Goal: Task Accomplishment & Management: Use online tool/utility

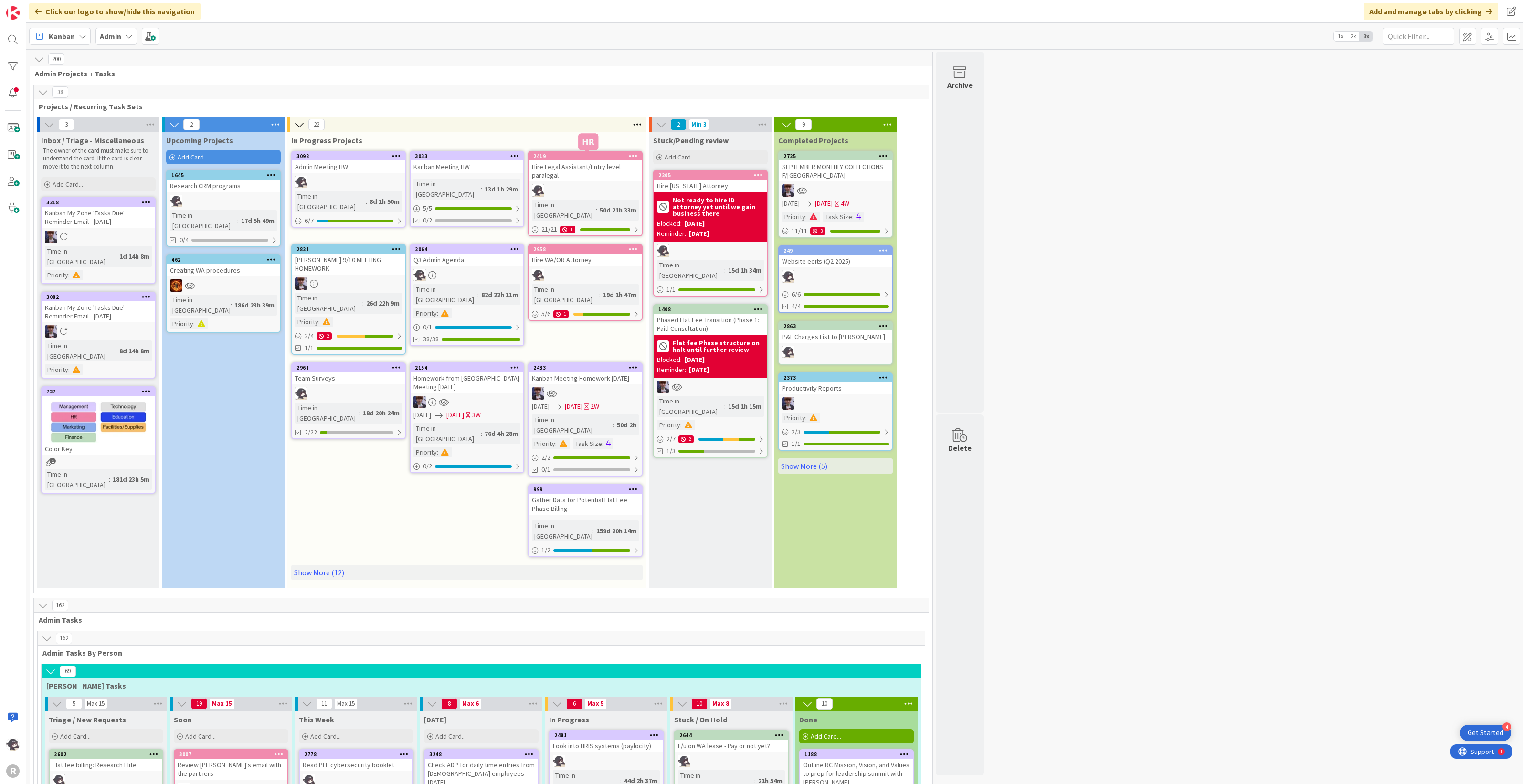
click at [589, 153] on div at bounding box center [587, 151] width 6 height 3
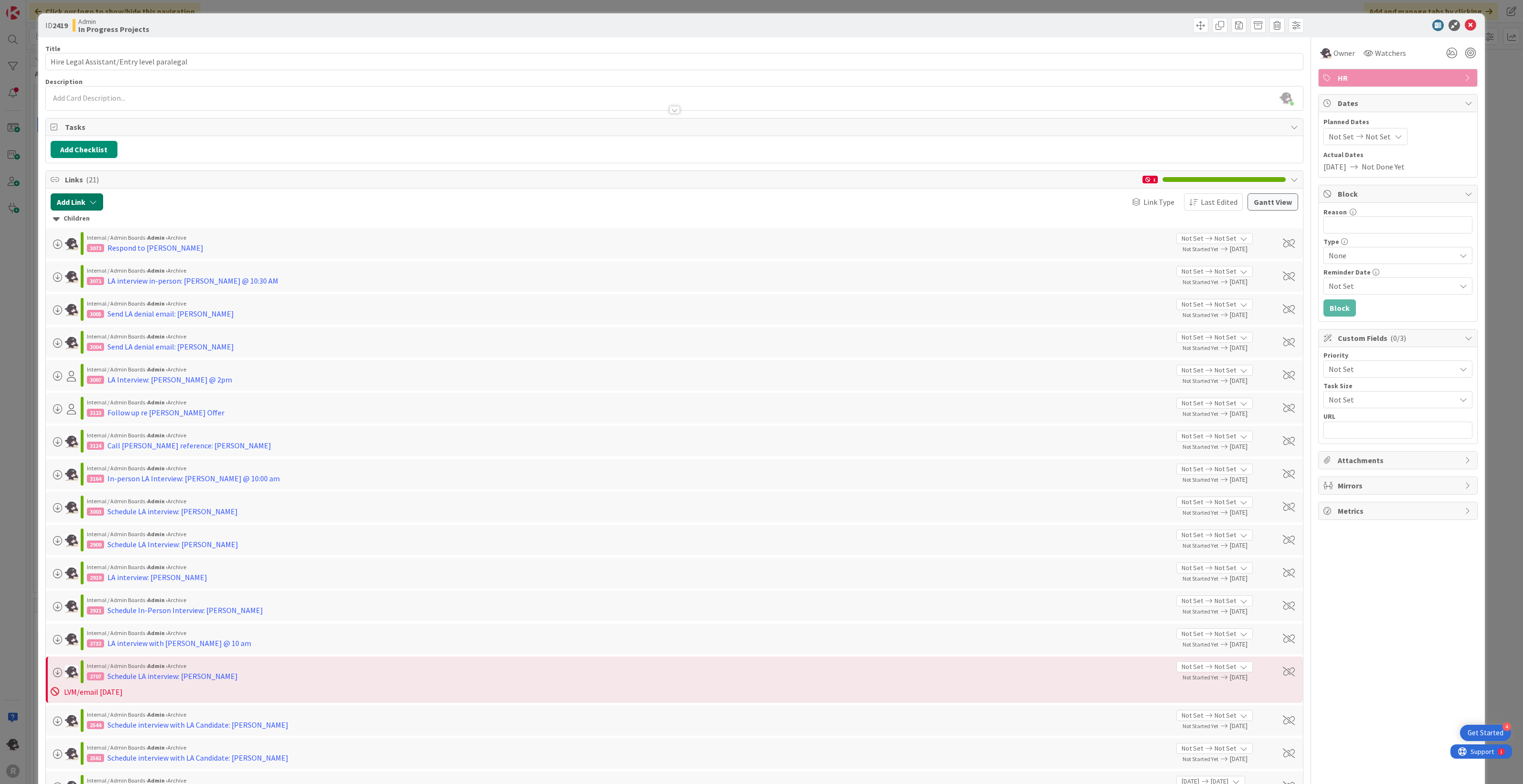
click at [89, 201] on icon "button" at bounding box center [93, 202] width 7 height 7
click at [452, 185] on span "Links ( 21 )" at bounding box center [601, 179] width 1073 height 11
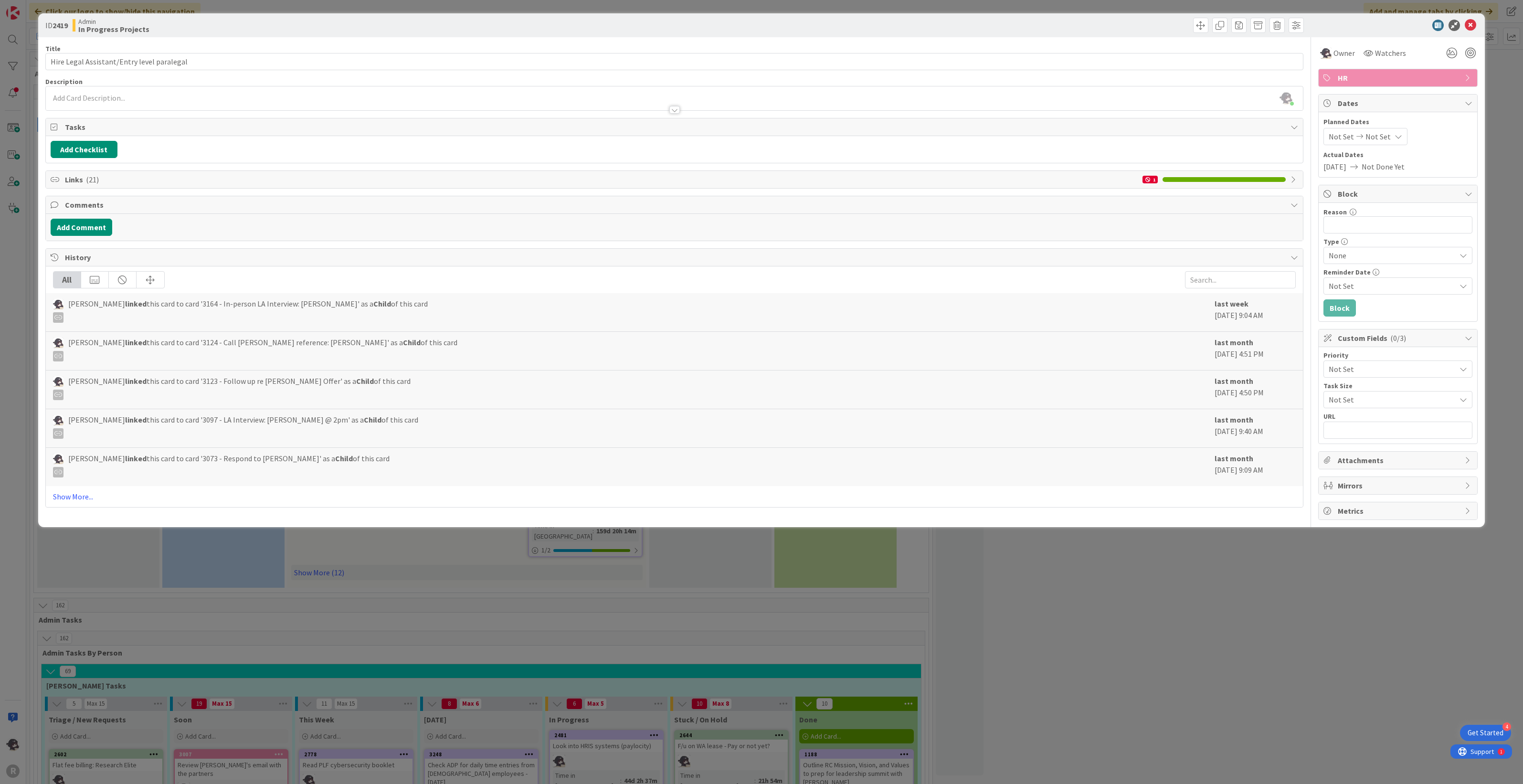
click at [82, 177] on span "Links ( 21 )" at bounding box center [601, 179] width 1073 height 11
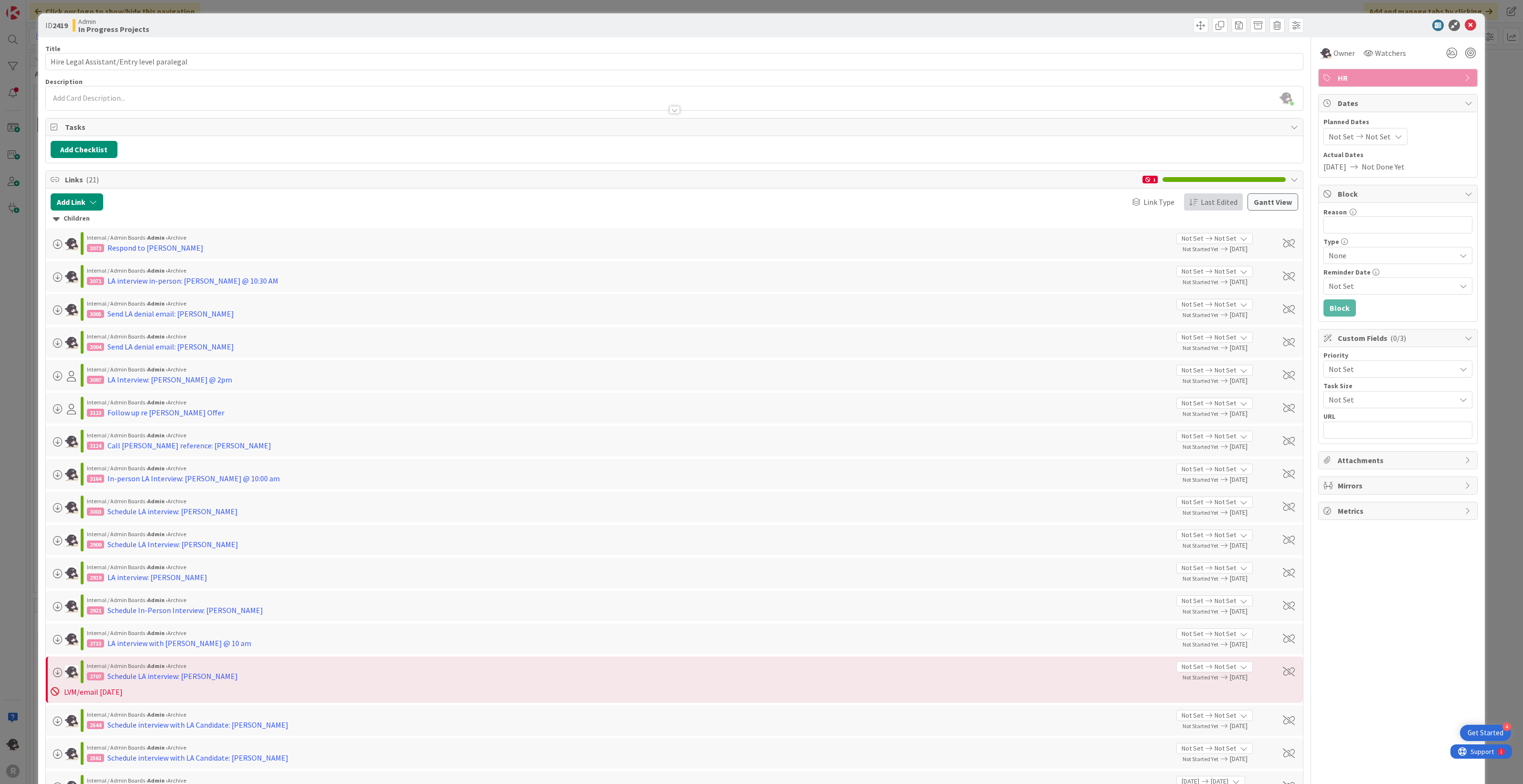
click at [1201, 205] on span "Last Edited" at bounding box center [1219, 202] width 37 height 11
click at [1200, 290] on span "Newest First" at bounding box center [1222, 287] width 44 height 11
click at [1212, 206] on span "Last Edited" at bounding box center [1219, 202] width 37 height 11
click at [1207, 250] on span "Due Date" at bounding box center [1215, 252] width 30 height 11
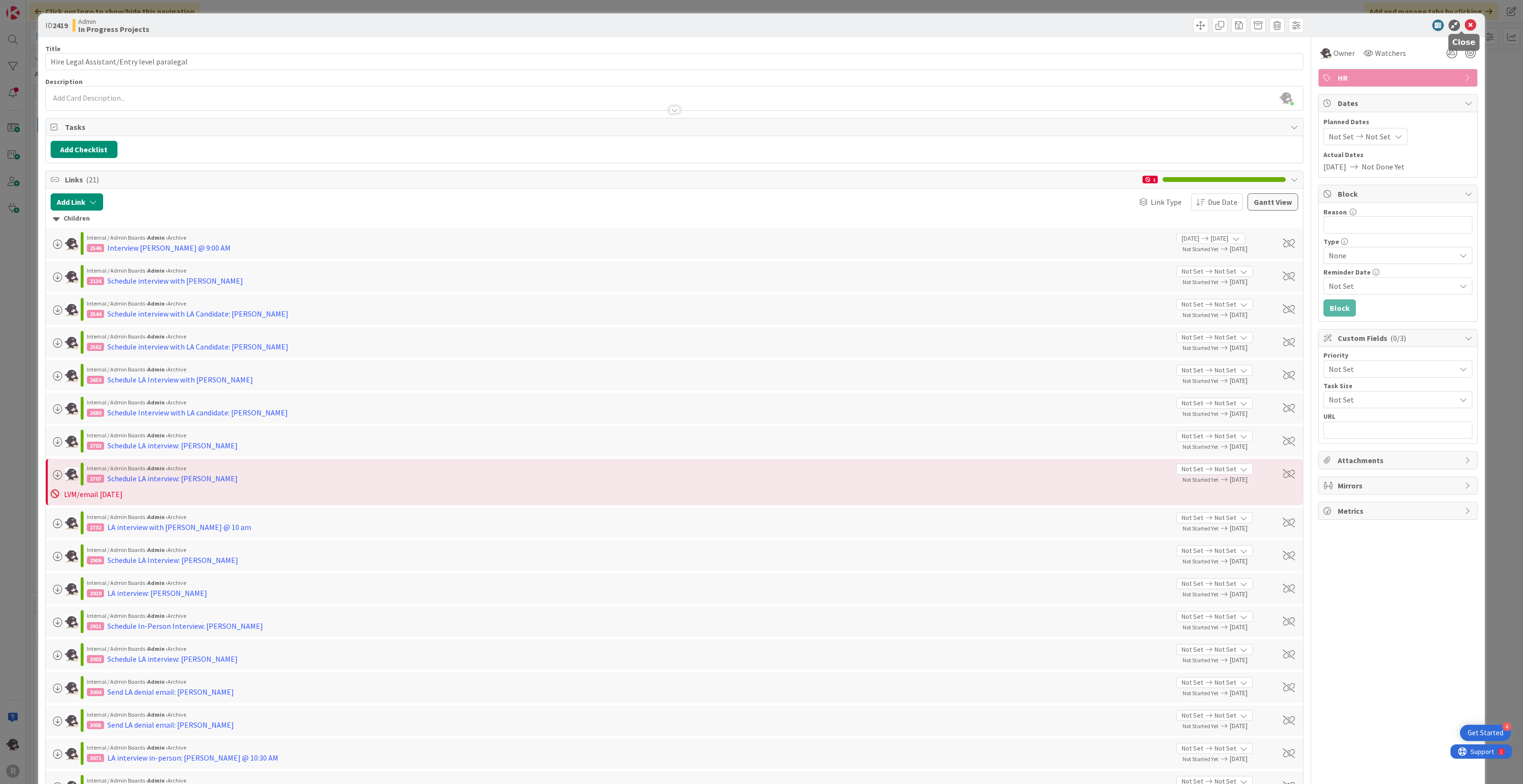
click at [1465, 24] on icon at bounding box center [1471, 25] width 11 height 11
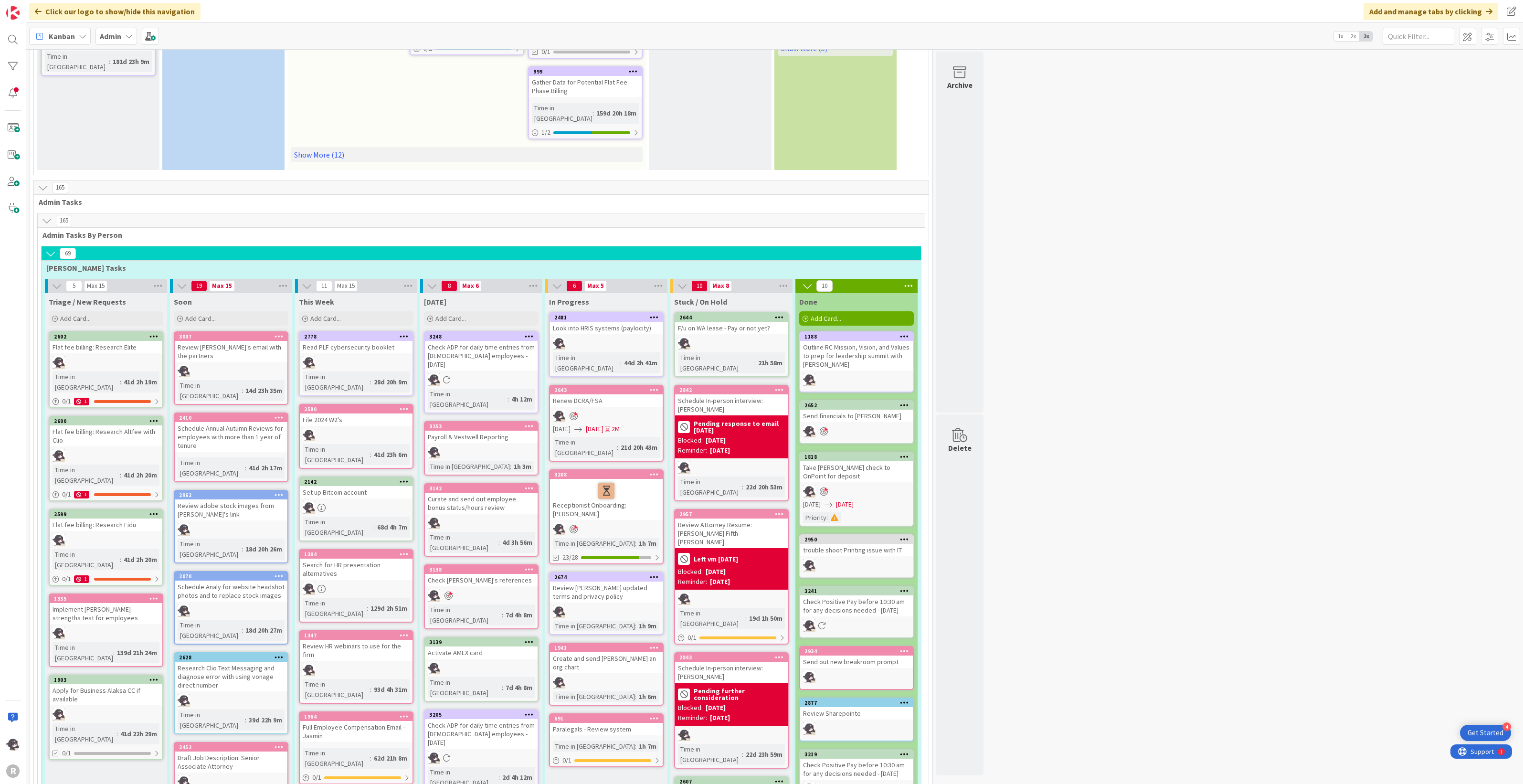
click at [862, 311] on div "Add Card..." at bounding box center [856, 318] width 115 height 14
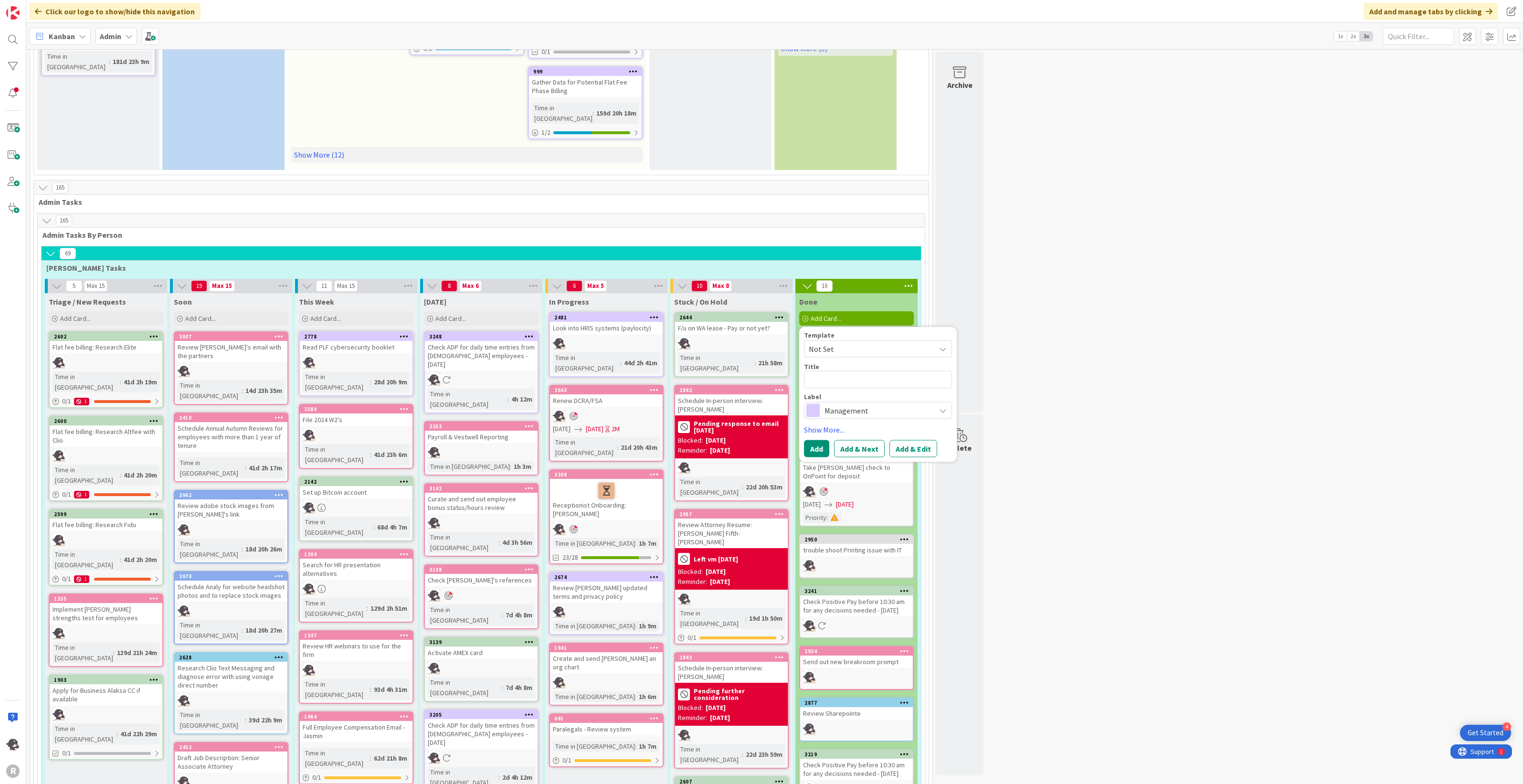
click at [858, 404] on span "Management" at bounding box center [878, 410] width 106 height 13
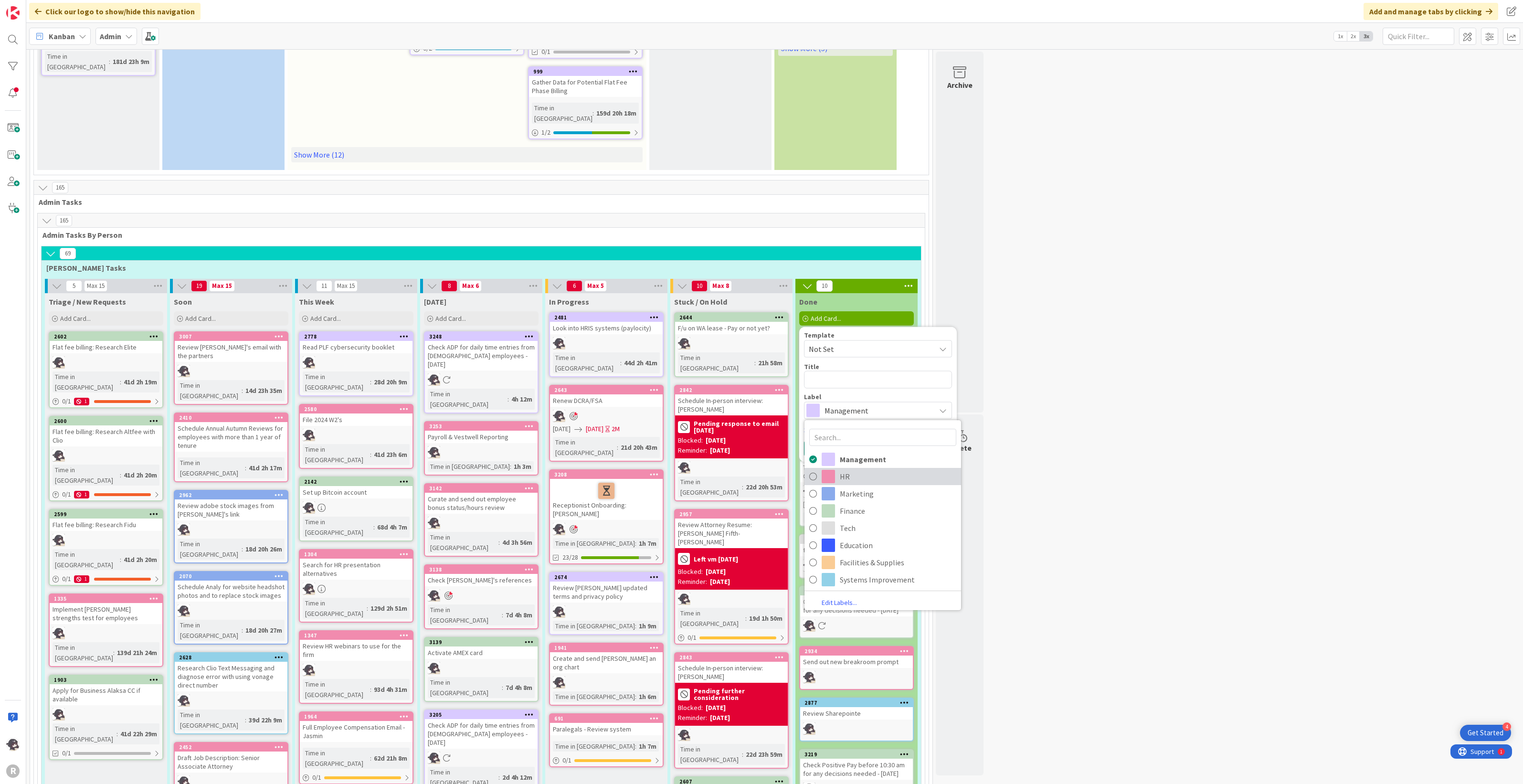
click at [841, 470] on span "HR" at bounding box center [898, 476] width 116 height 14
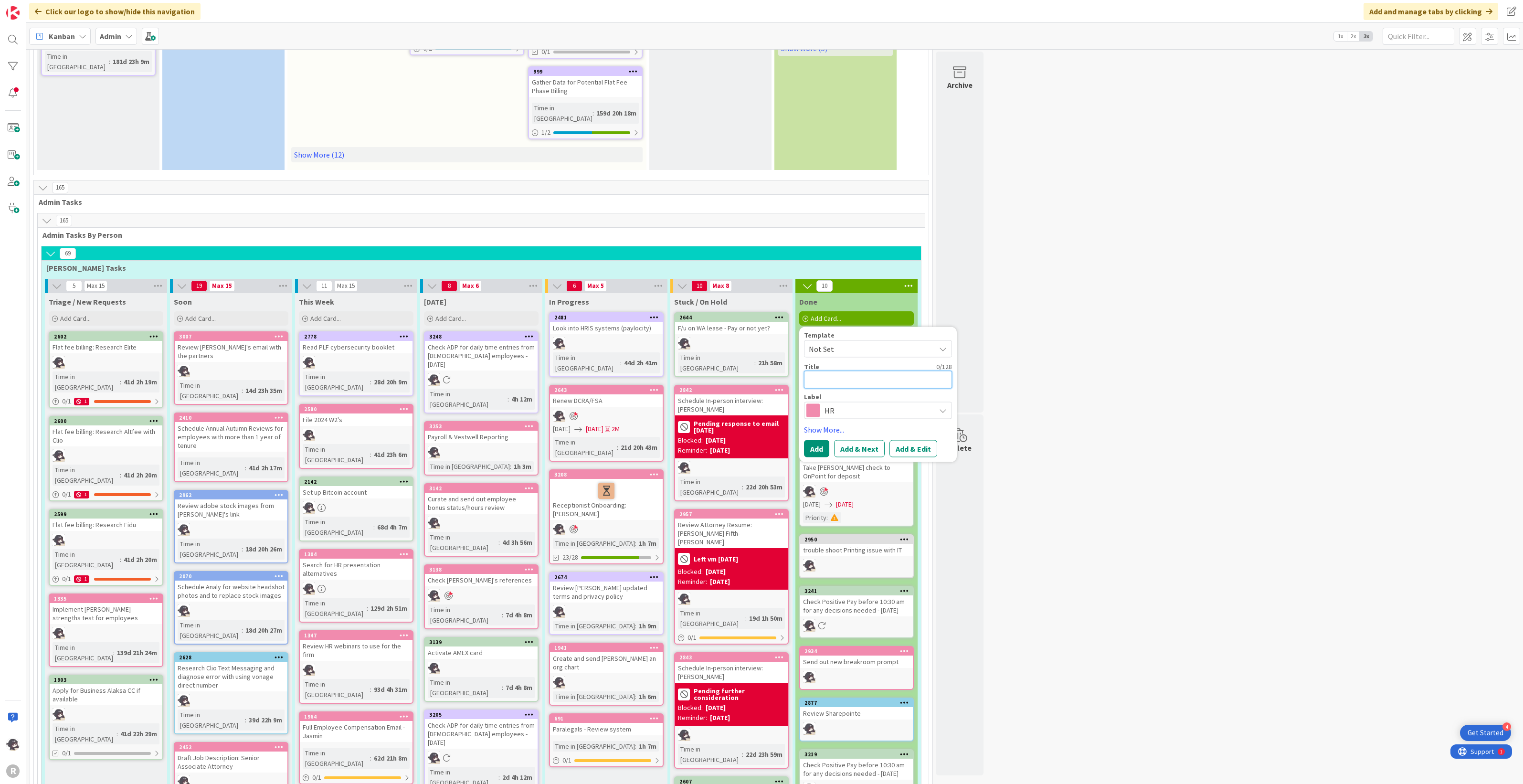
click at [875, 371] on textarea at bounding box center [878, 380] width 148 height 17
type textarea "C"
type textarea "x"
type textarea "Cu"
type textarea "x"
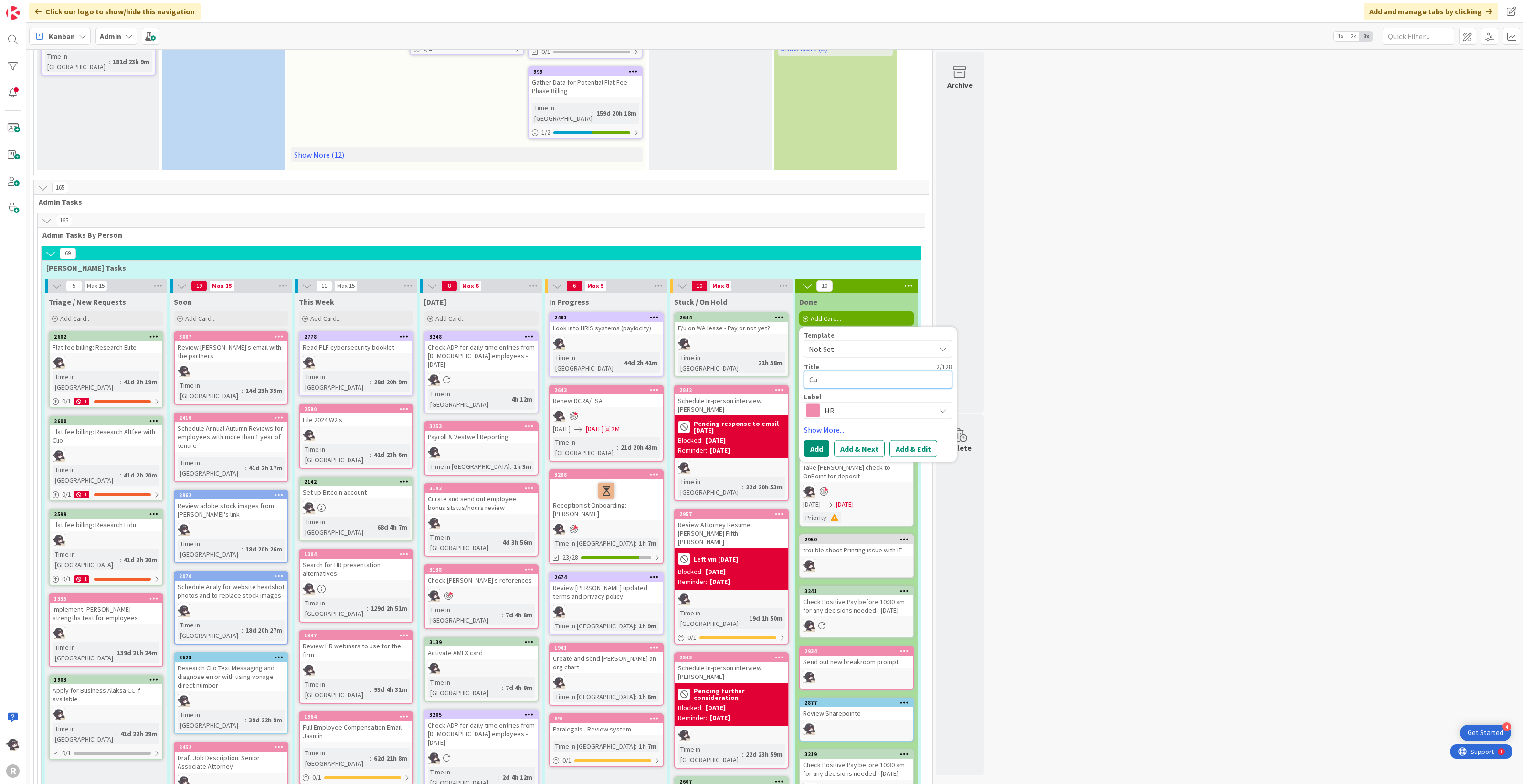
type textarea "Cur"
type textarea "x"
type textarea "Curat"
type textarea "x"
type textarea "Curate"
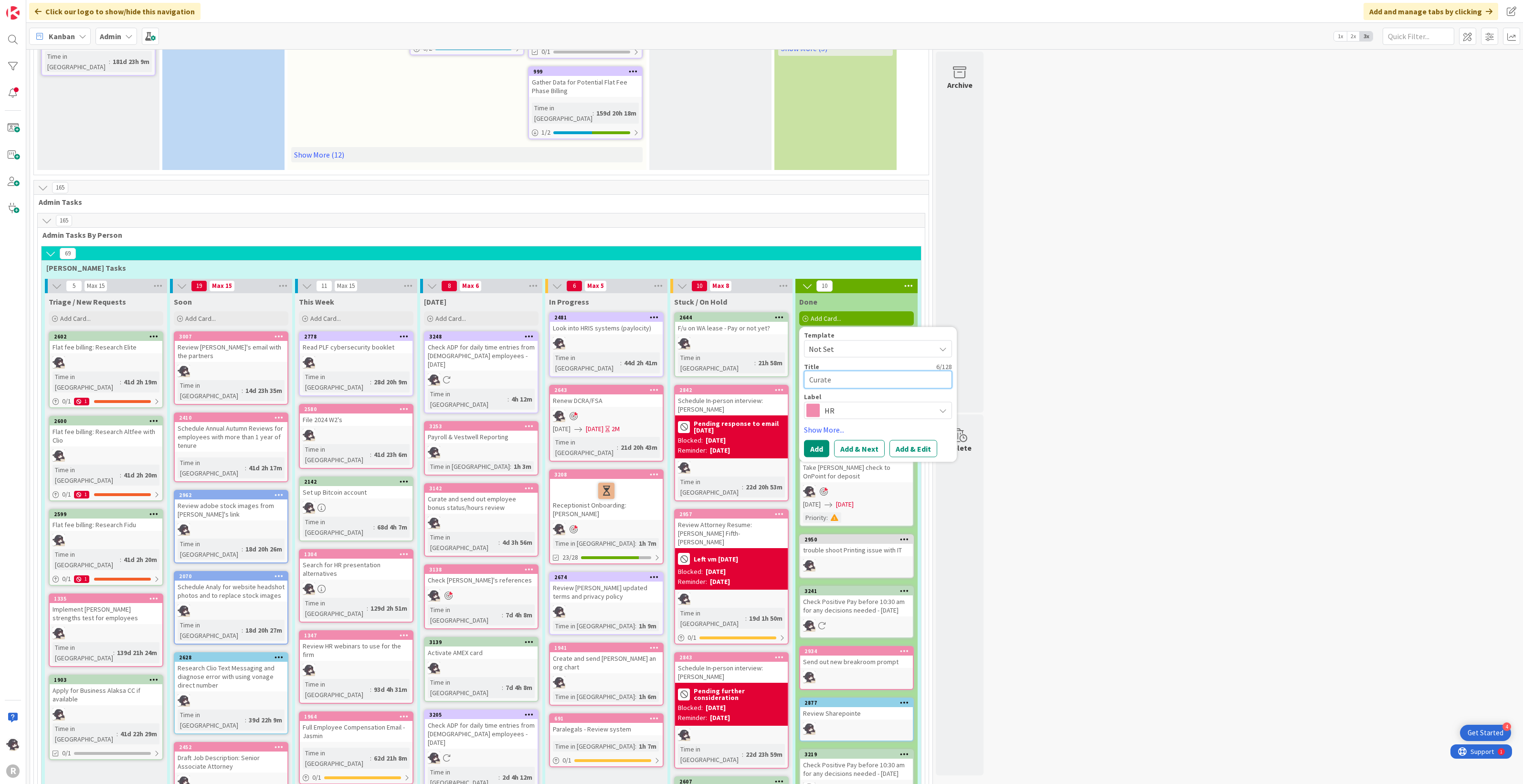
type textarea "x"
type textarea "Curat"
type textarea "x"
type textarea "Cura"
type textarea "x"
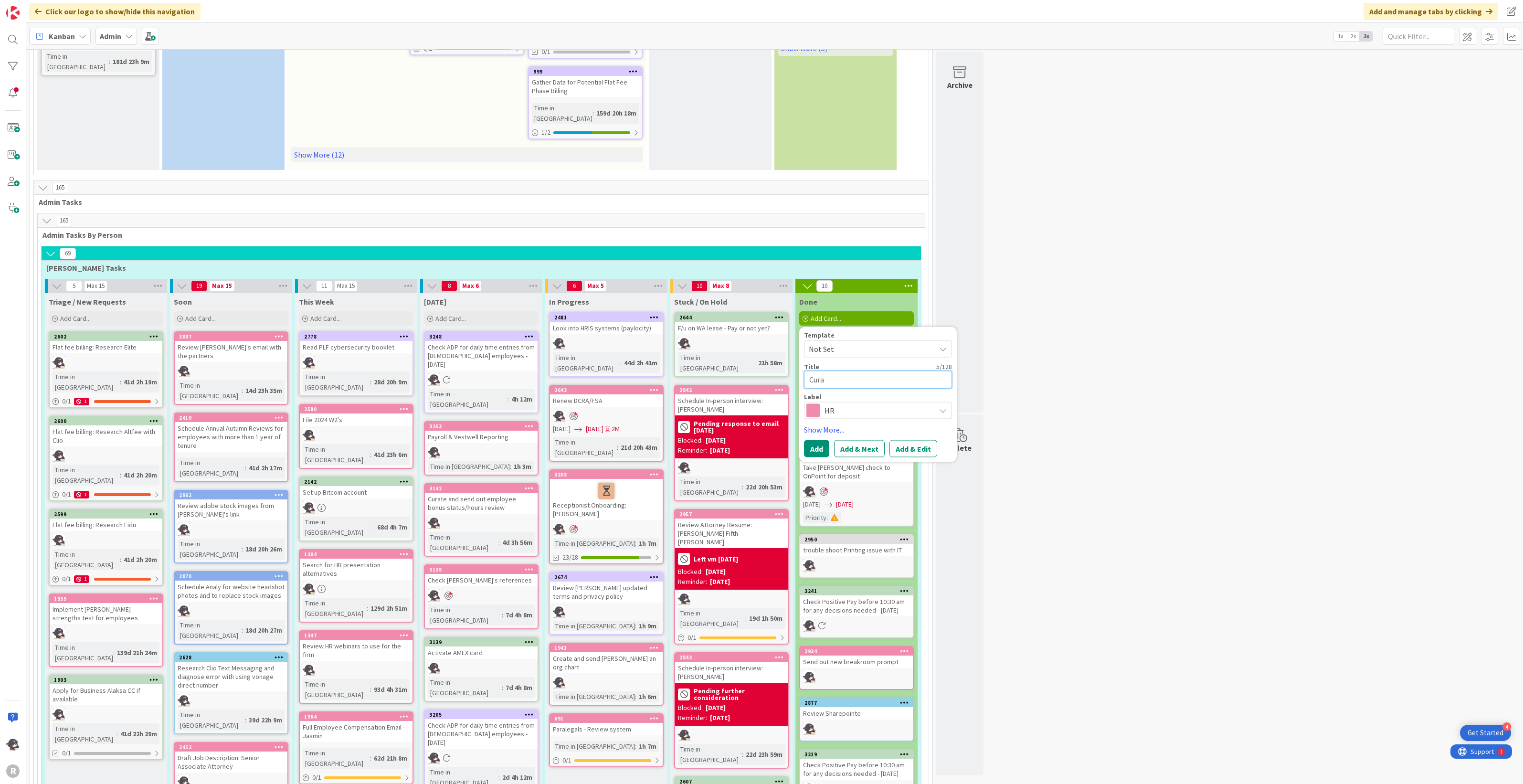
type textarea "Cur"
type textarea "x"
type textarea "Cu"
type textarea "x"
type textarea "C"
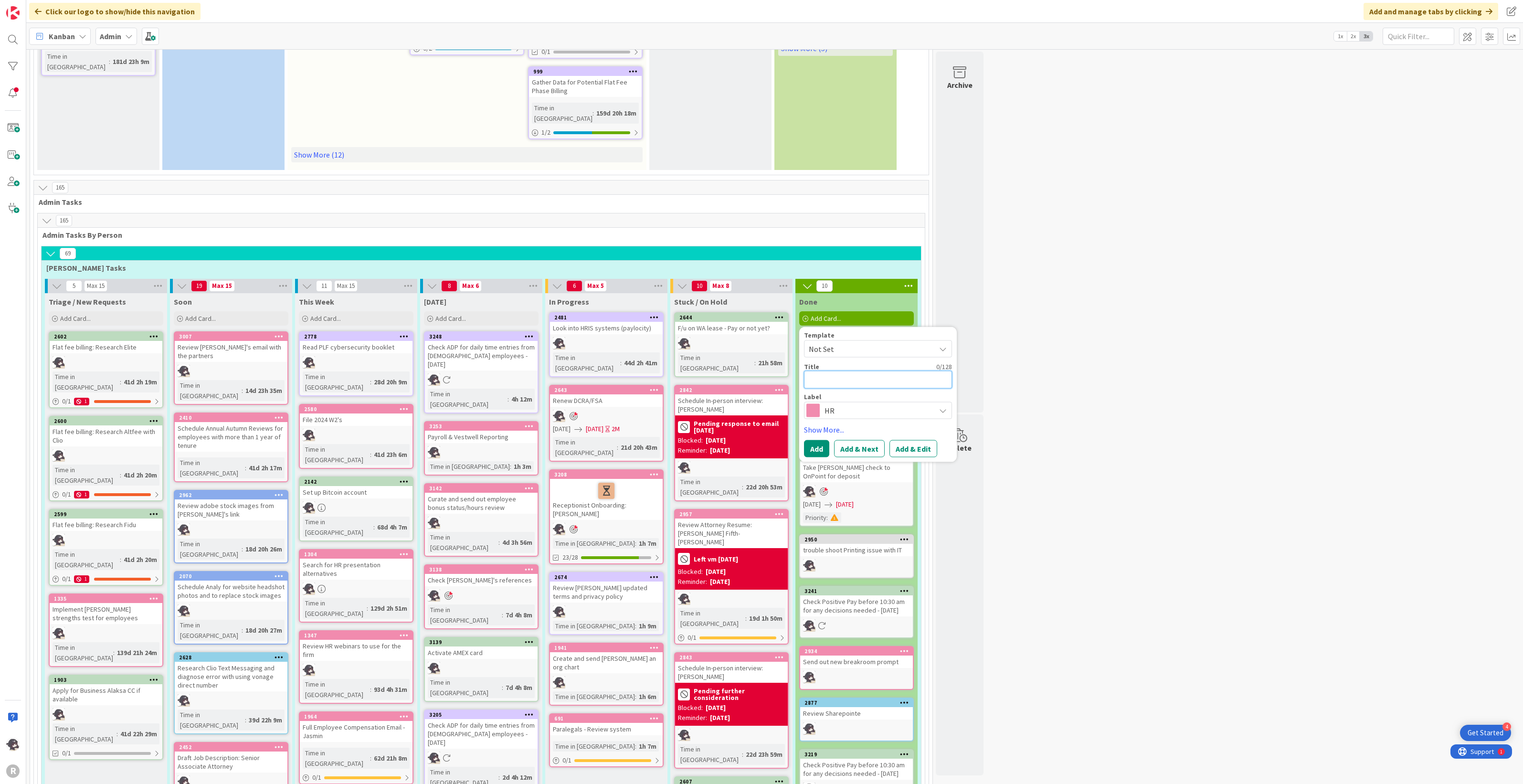
type textarea "x"
type textarea "D"
type textarea "x"
type textarea "Dr"
type textarea "x"
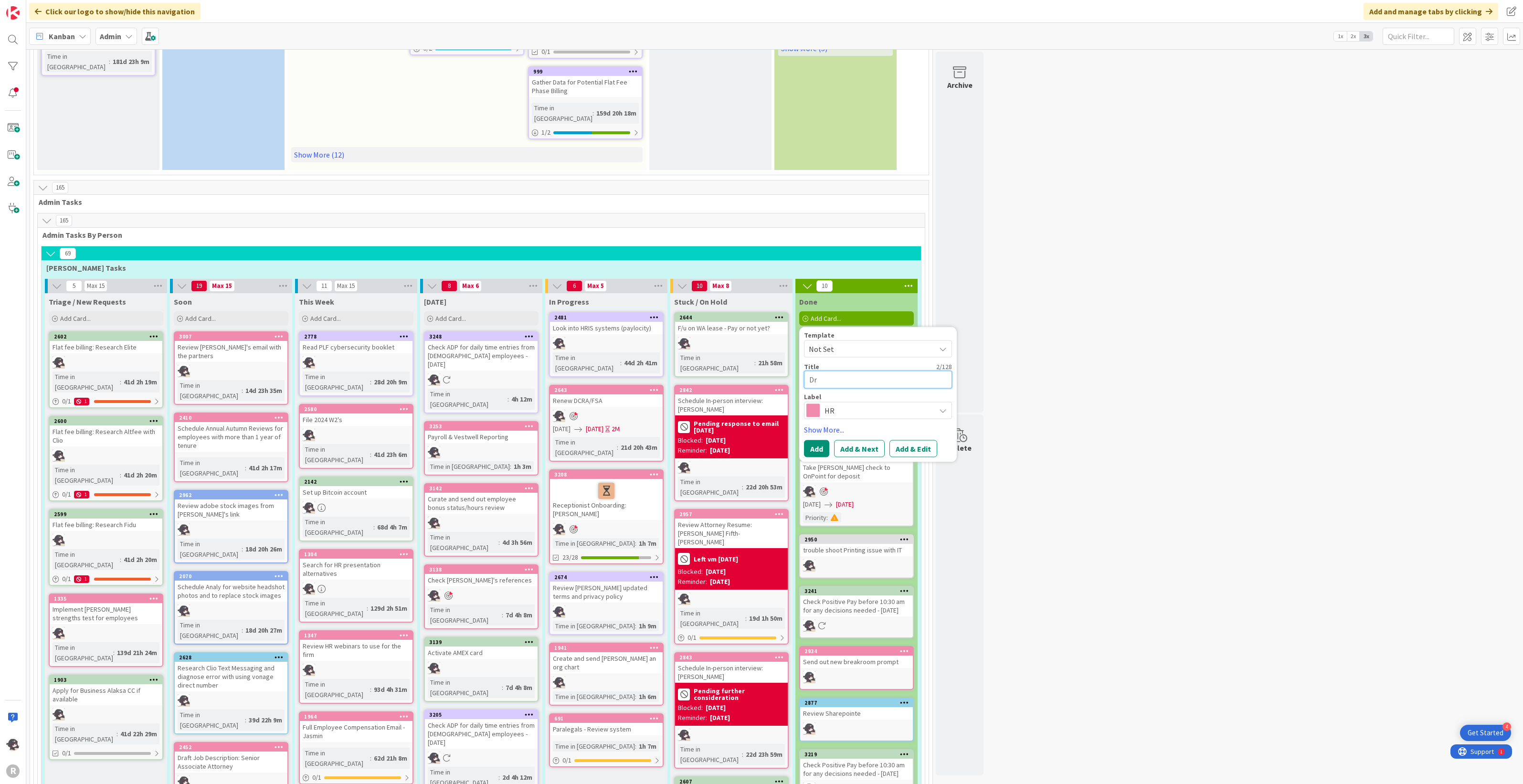
type textarea "Dra"
type textarea "x"
type textarea "Draf"
type textarea "x"
type textarea "Draft"
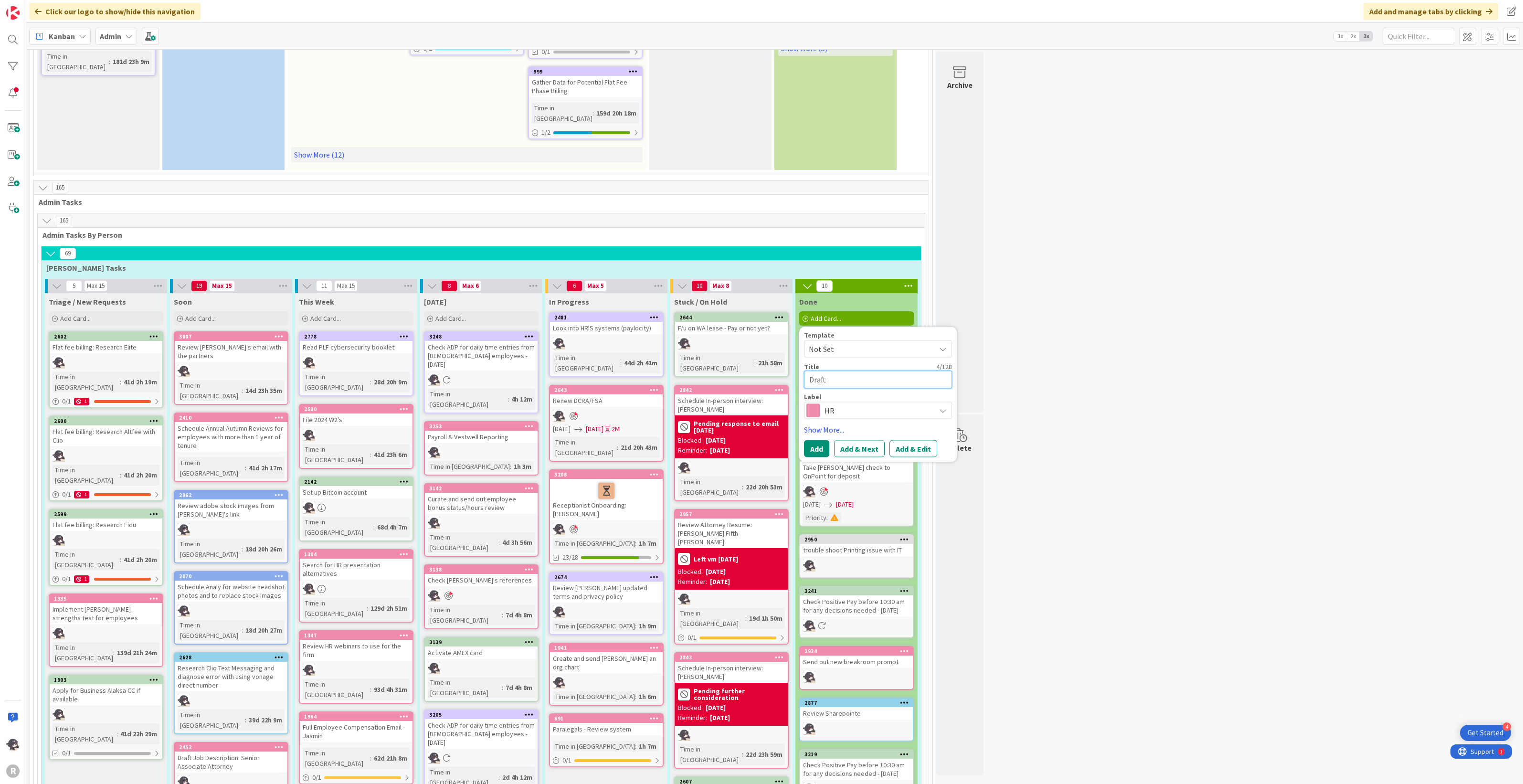
type textarea "x"
type textarea "Draft"
type textarea "x"
type textarea "Draft a"
type textarea "x"
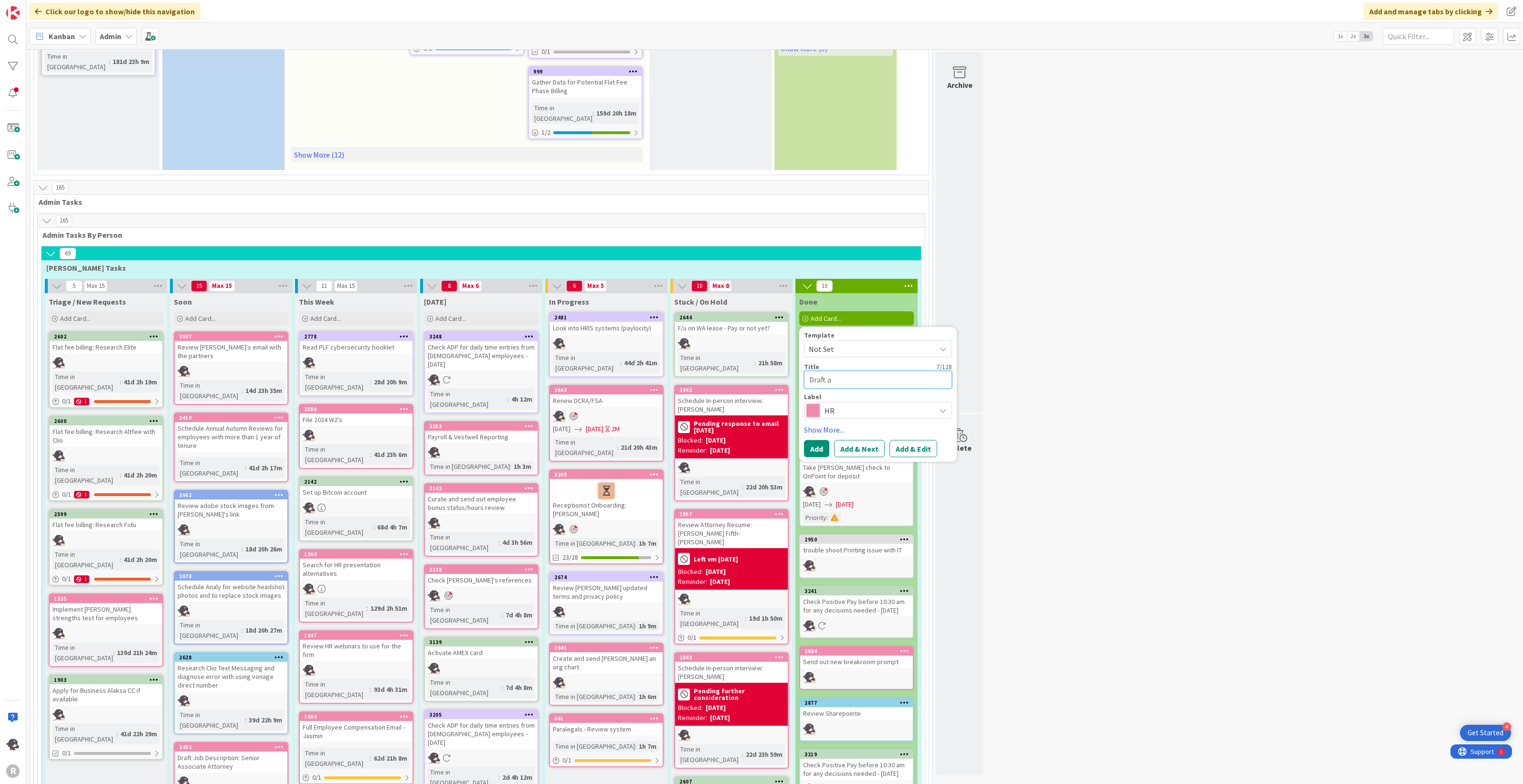
type textarea "Draft an"
type textarea "x"
type textarea "Draft and"
type textarea "x"
type textarea "Draft and"
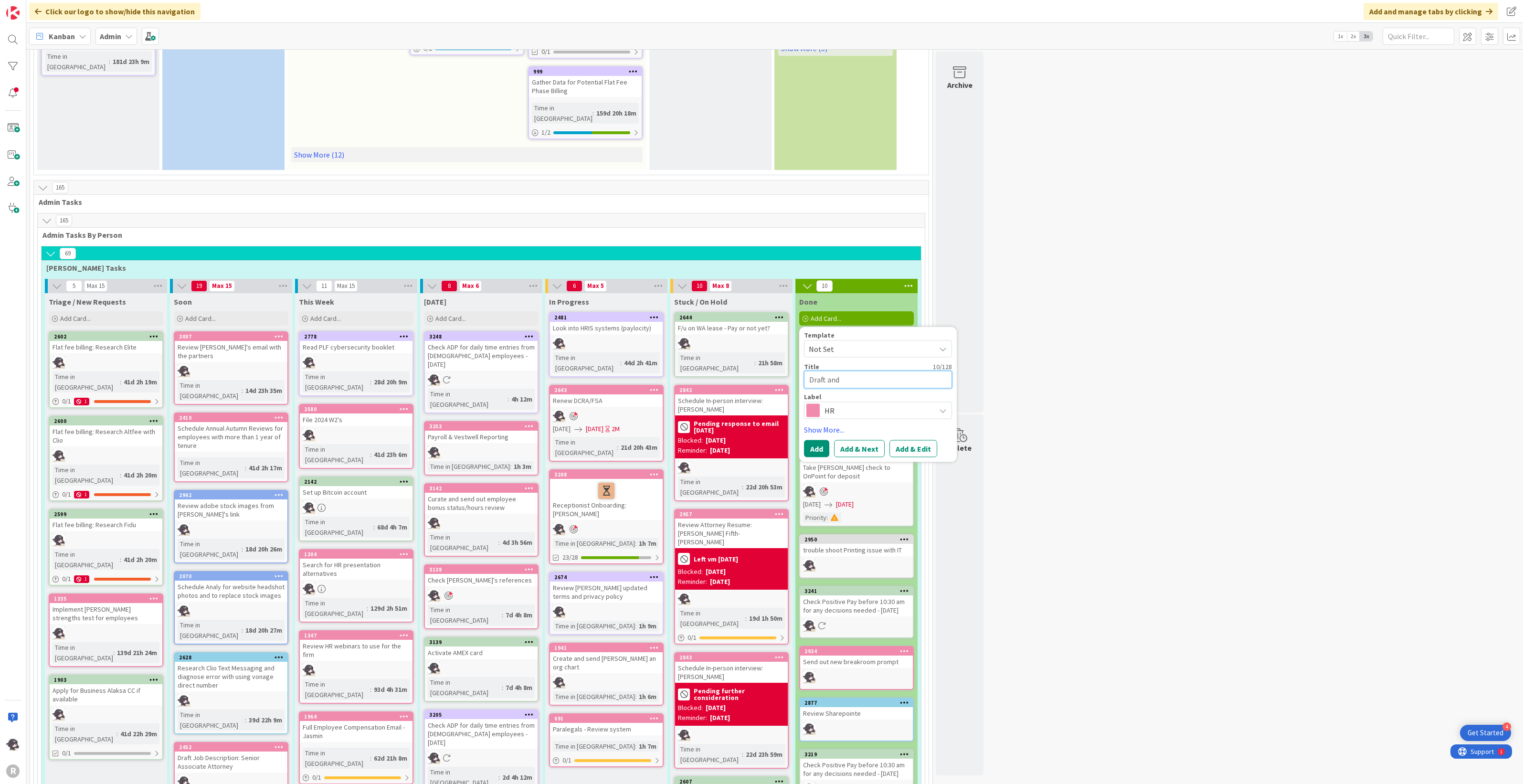
type textarea "x"
type textarea "Draft and s"
type textarea "x"
type textarea "Draft and se"
type textarea "x"
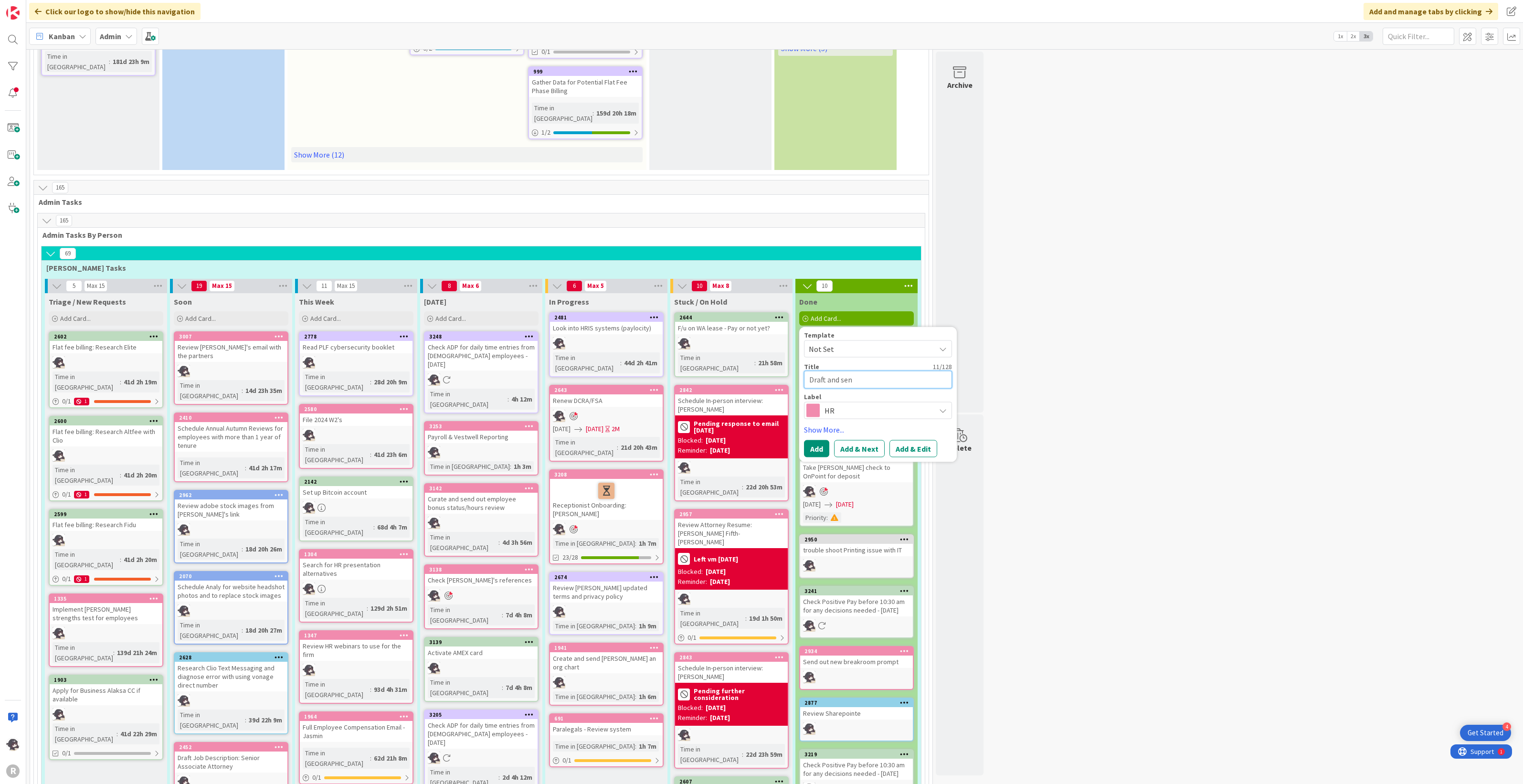
type textarea "Draft and send"
type textarea "x"
type textarea "Draft and send"
type textarea "x"
type textarea "Draft and send of"
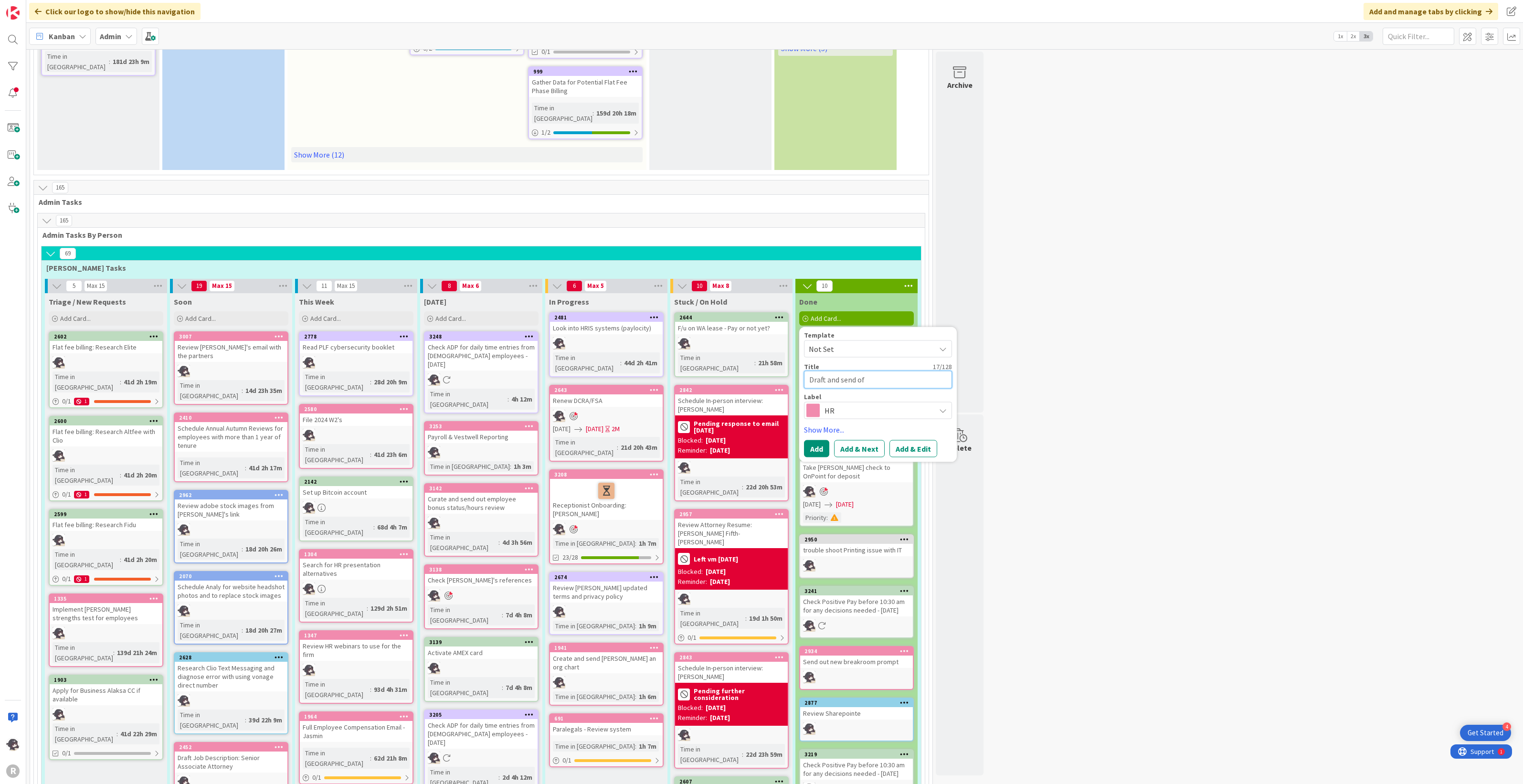
type textarea "x"
type textarea "Draft and send off"
type textarea "x"
type textarea "Draft and send offe"
type textarea "x"
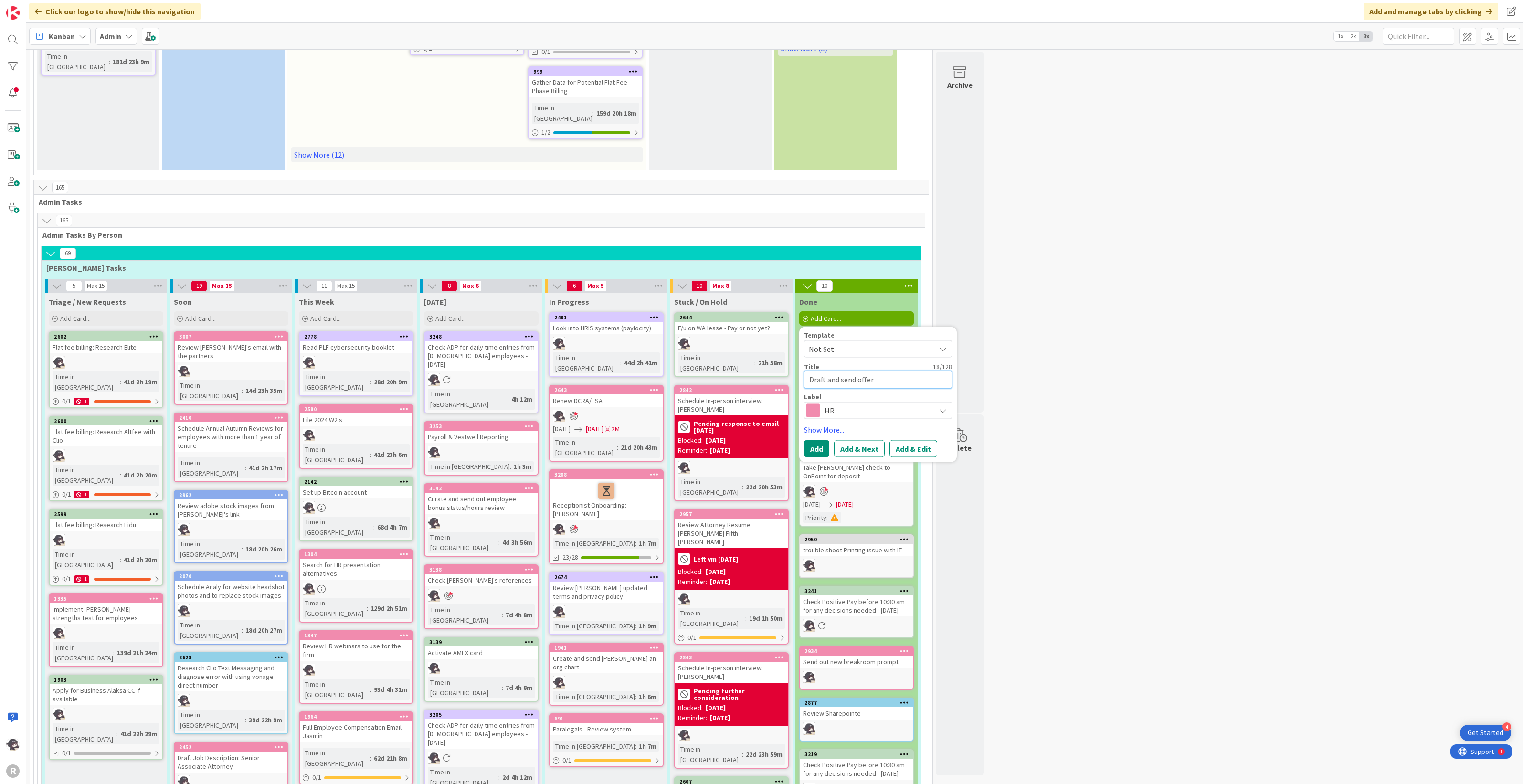
type textarea "Draft and send offer"
type textarea "x"
type textarea "Draft and send offer le"
type textarea "x"
type textarea "Draft and send offer let"
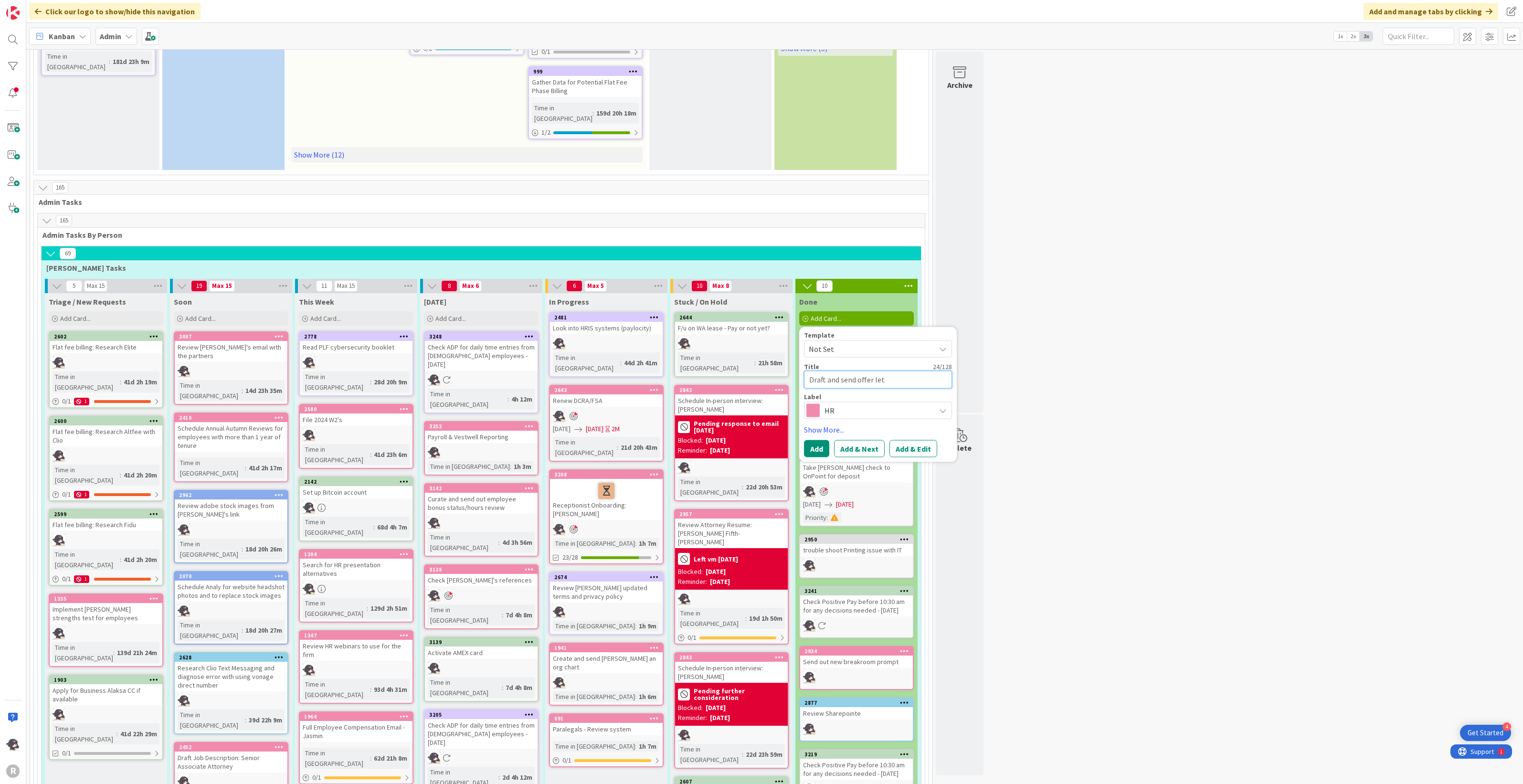
type textarea "x"
type textarea "Draft and send offer lett"
type textarea "x"
type textarea "Draft and send offer lette"
type textarea "x"
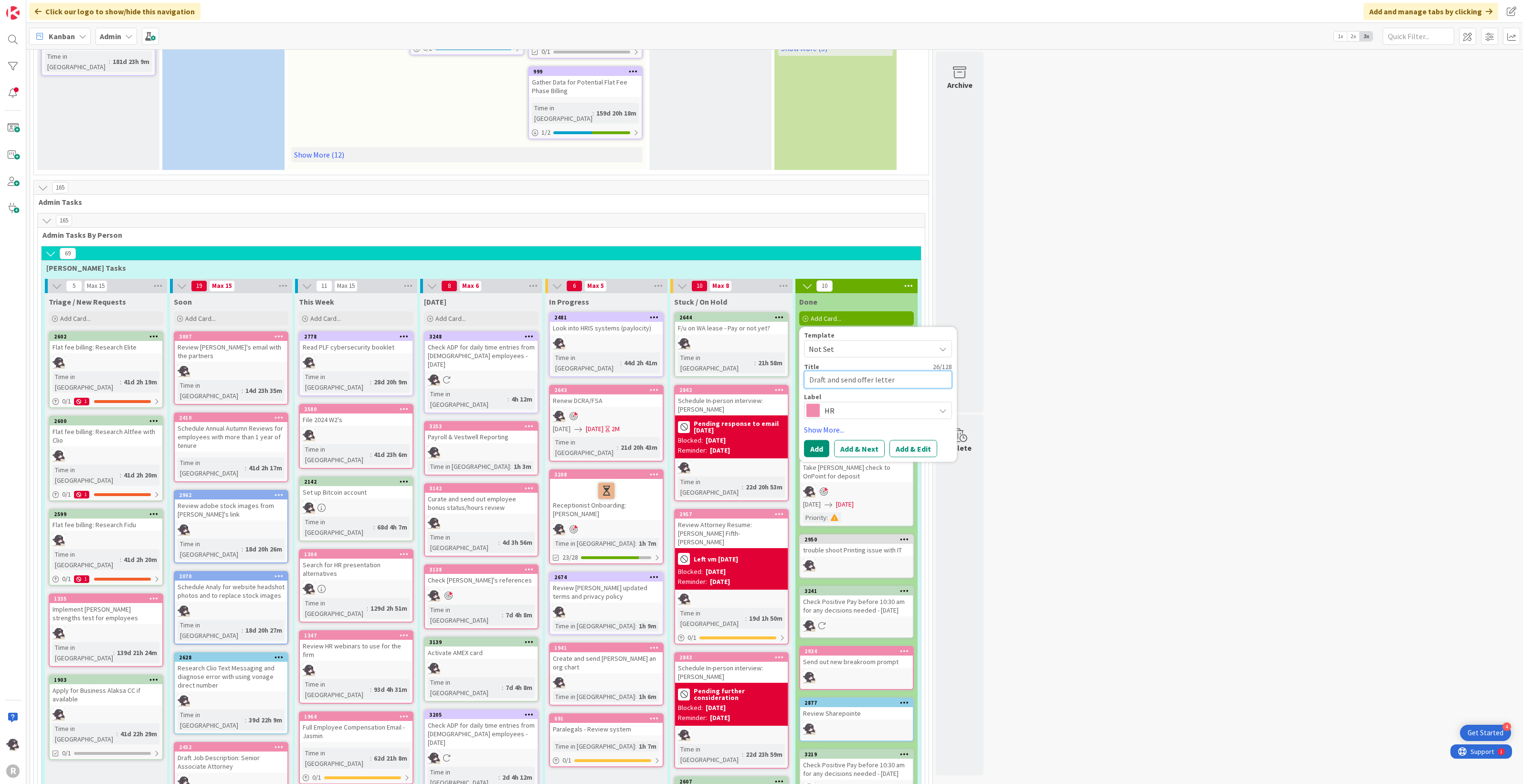
type textarea "Draft and send offer letter"
type textarea "x"
type textarea "Draft and send offer letter to"
type textarea "x"
type textarea "Draft and send offer letter to"
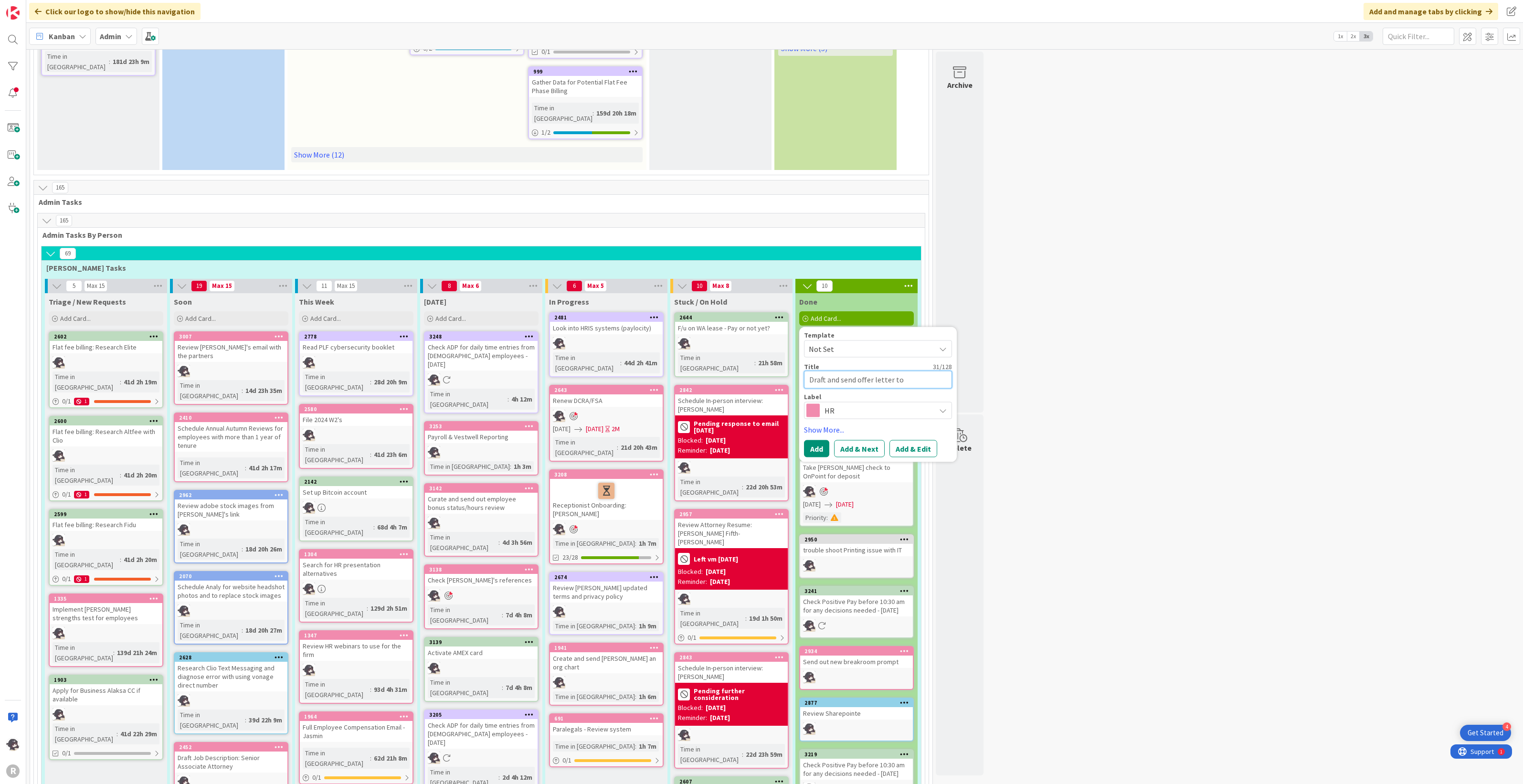
type textarea "x"
type textarea "Draft and send offer letter to C"
type textarea "x"
type textarea "Draft and send offer letter to Cas"
type textarea "x"
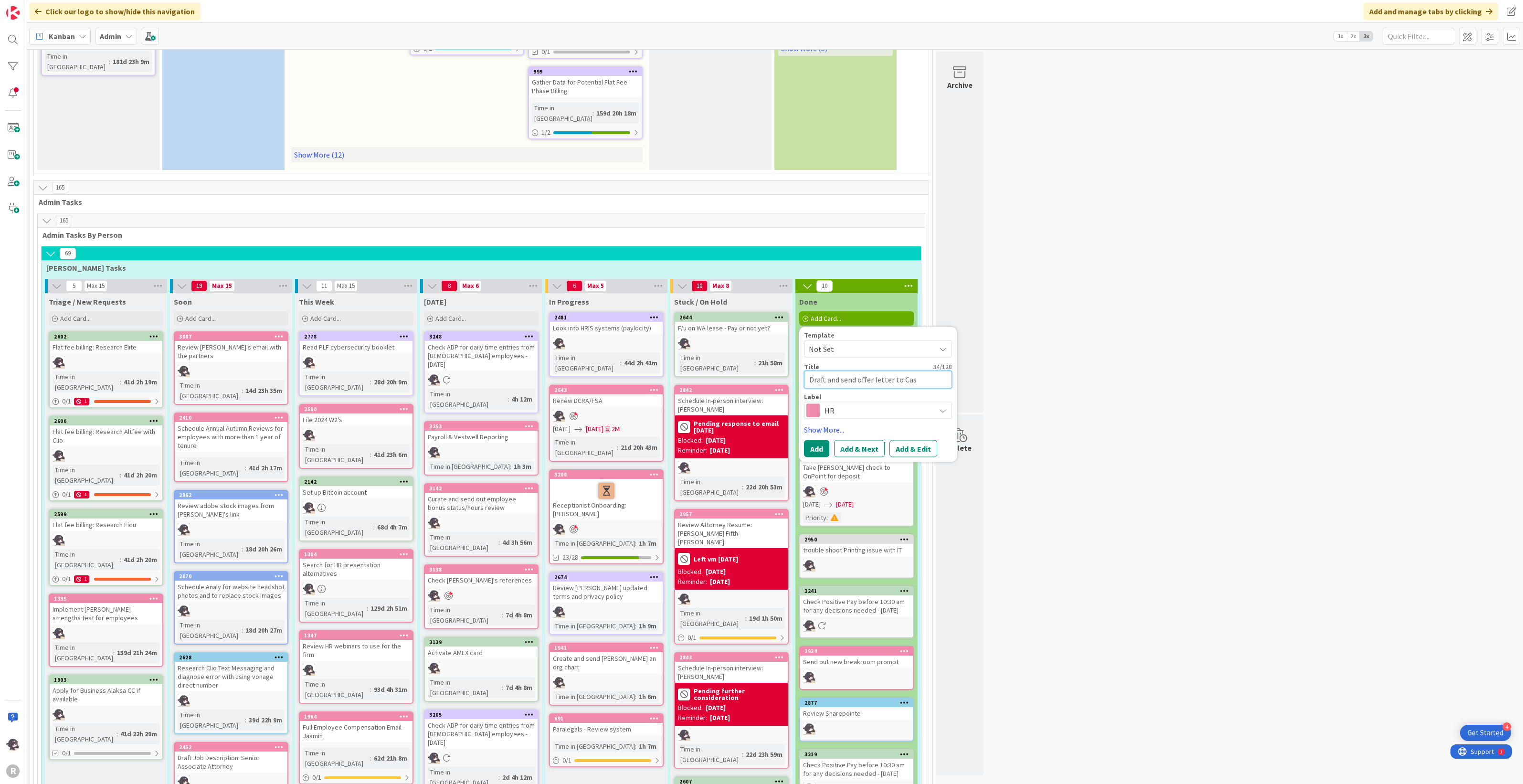
type textarea "Draft and send offer letter to Casa"
type textarea "x"
type textarea "Draft and send offer letter to [PERSON_NAME]"
type textarea "x"
type textarea "Draft and send offer letter to [PERSON_NAME]"
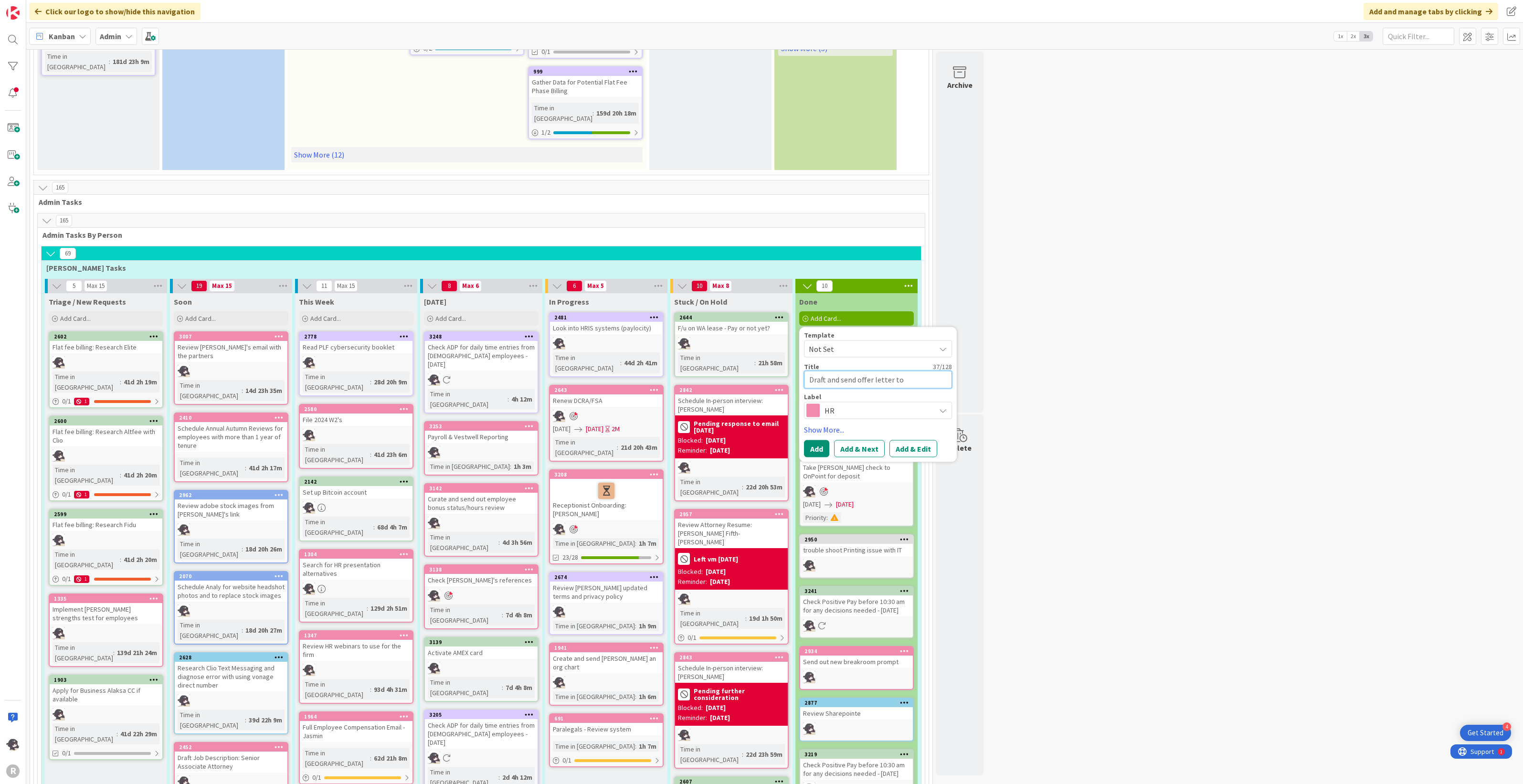
type textarea "x"
type textarea "Draft and send offer letter to [PERSON_NAME]"
type textarea "x"
type textarea "Draft and send offer letter to [PERSON_NAME]"
click at [828, 423] on link "Show More..." at bounding box center [878, 429] width 148 height 11
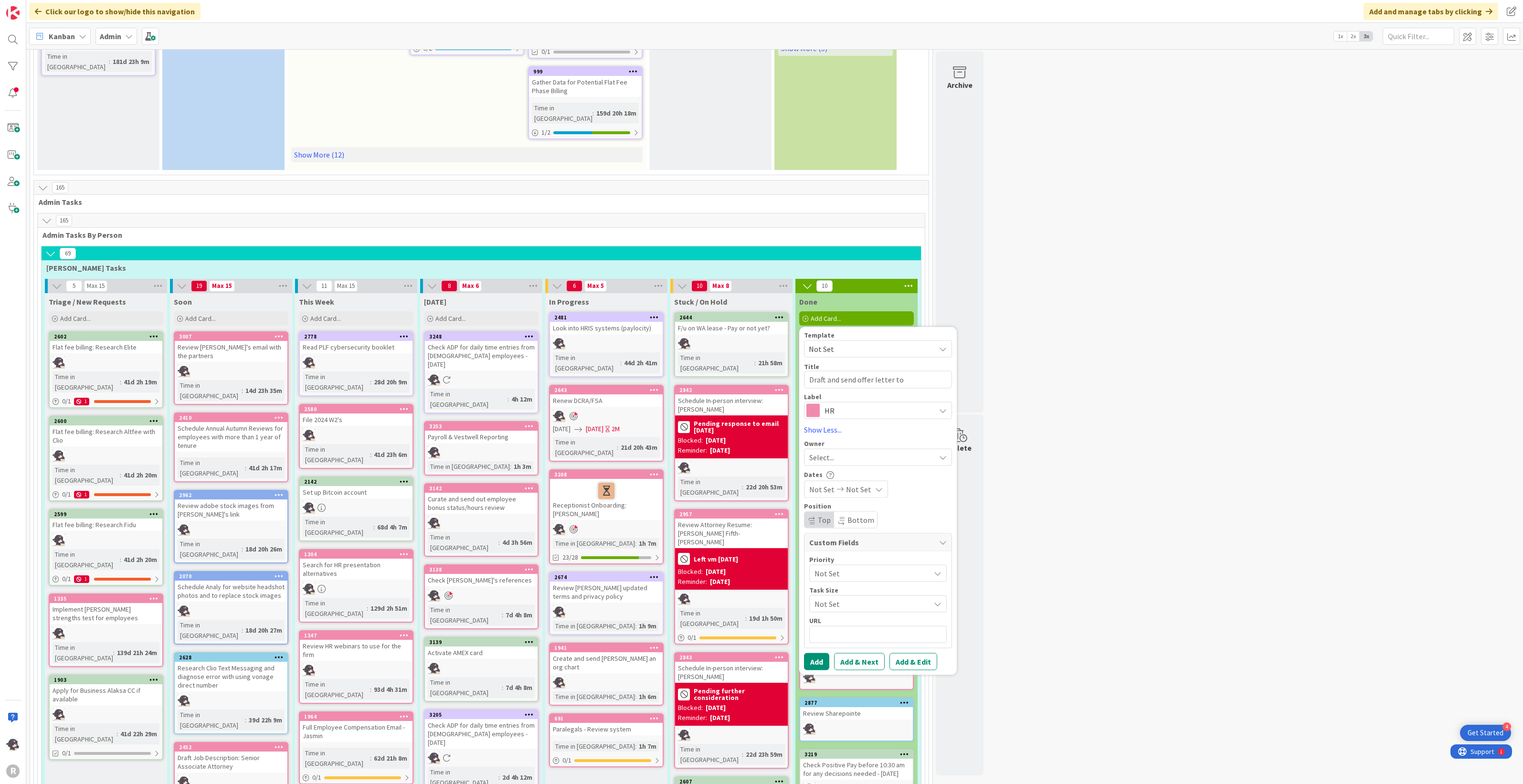
click at [830, 451] on span "Select..." at bounding box center [822, 456] width 25 height 11
click at [848, 512] on span "[PERSON_NAME]" at bounding box center [864, 519] width 46 height 14
type textarea "x"
click at [860, 483] on span "Not Set" at bounding box center [858, 489] width 26 height 11
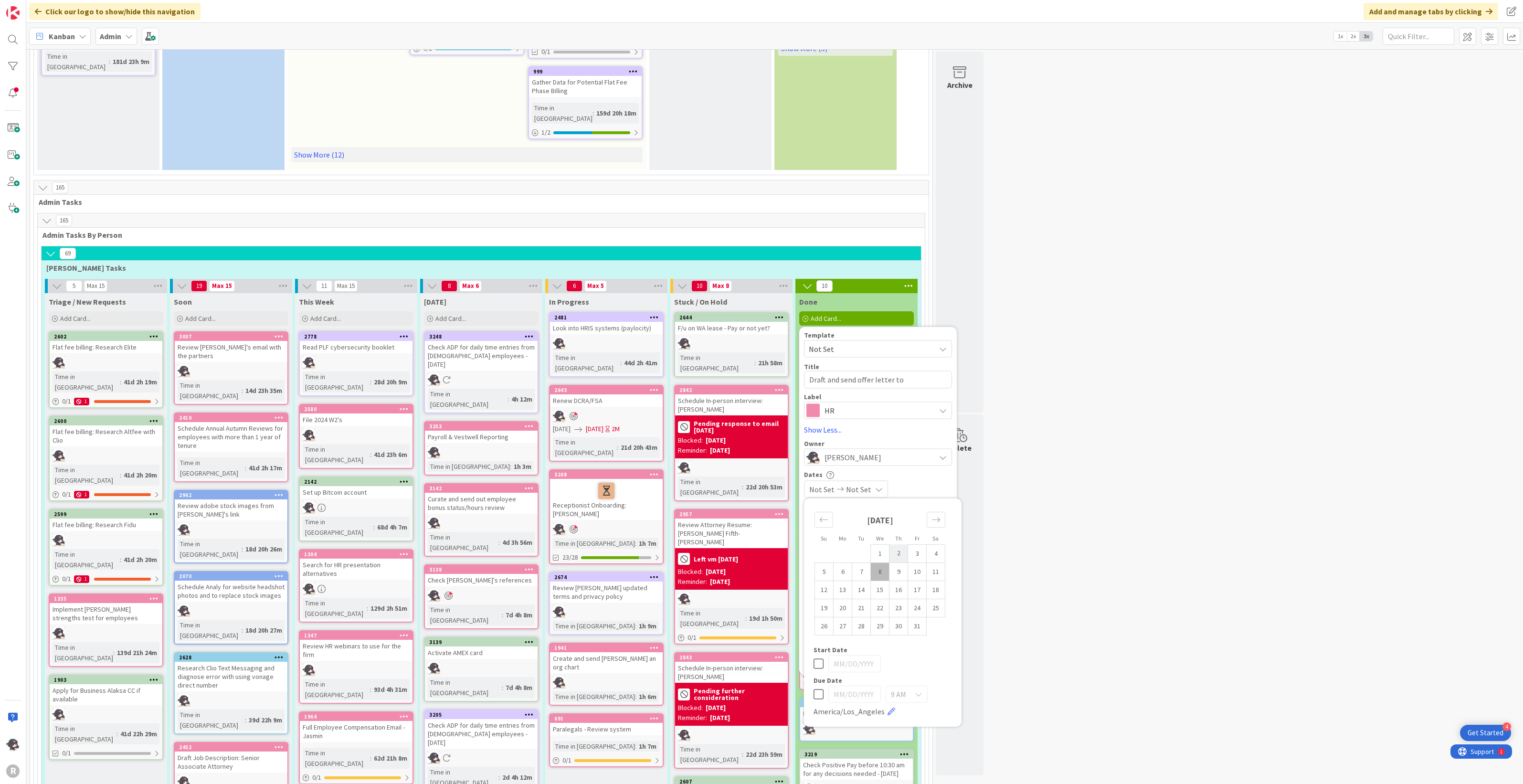
click at [897, 544] on td "2" at bounding box center [899, 553] width 19 height 18
type input "[DATE]"
type textarea "x"
click at [898, 544] on td "2" at bounding box center [899, 553] width 19 height 18
type input "[DATE]"
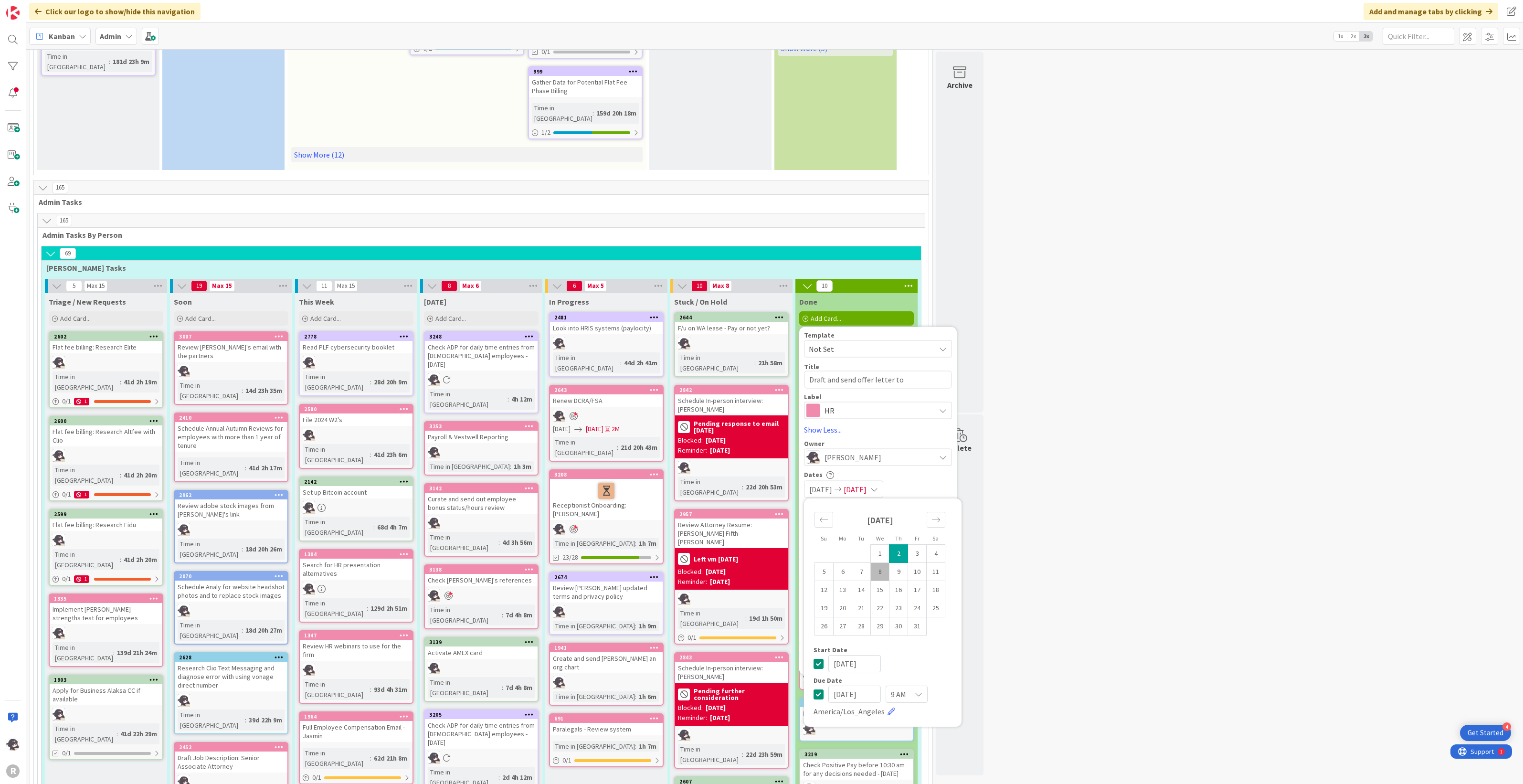
click at [919, 480] on div "[DATE] [DATE]" at bounding box center [878, 489] width 148 height 17
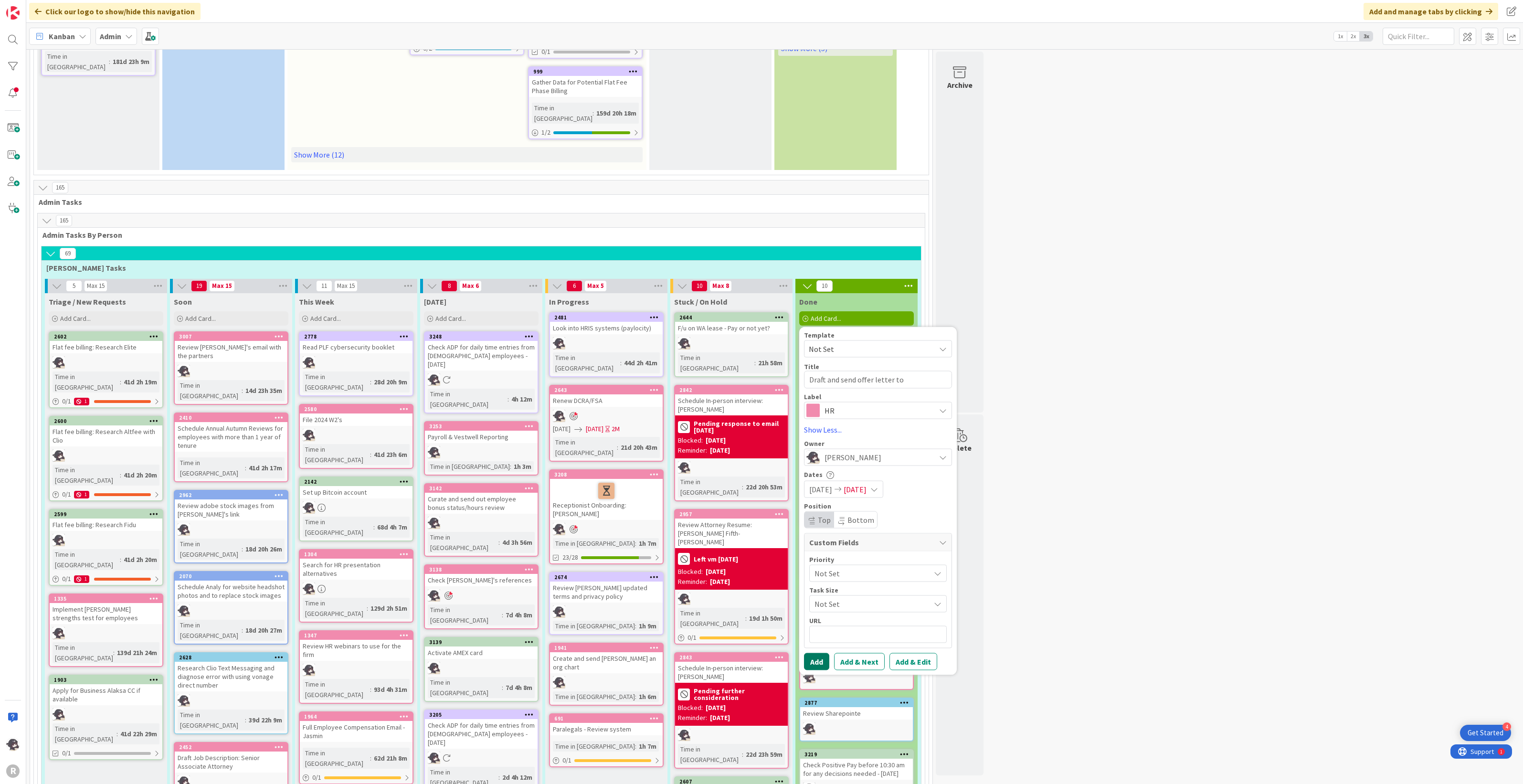
click at [819, 653] on button "Add" at bounding box center [817, 661] width 26 height 17
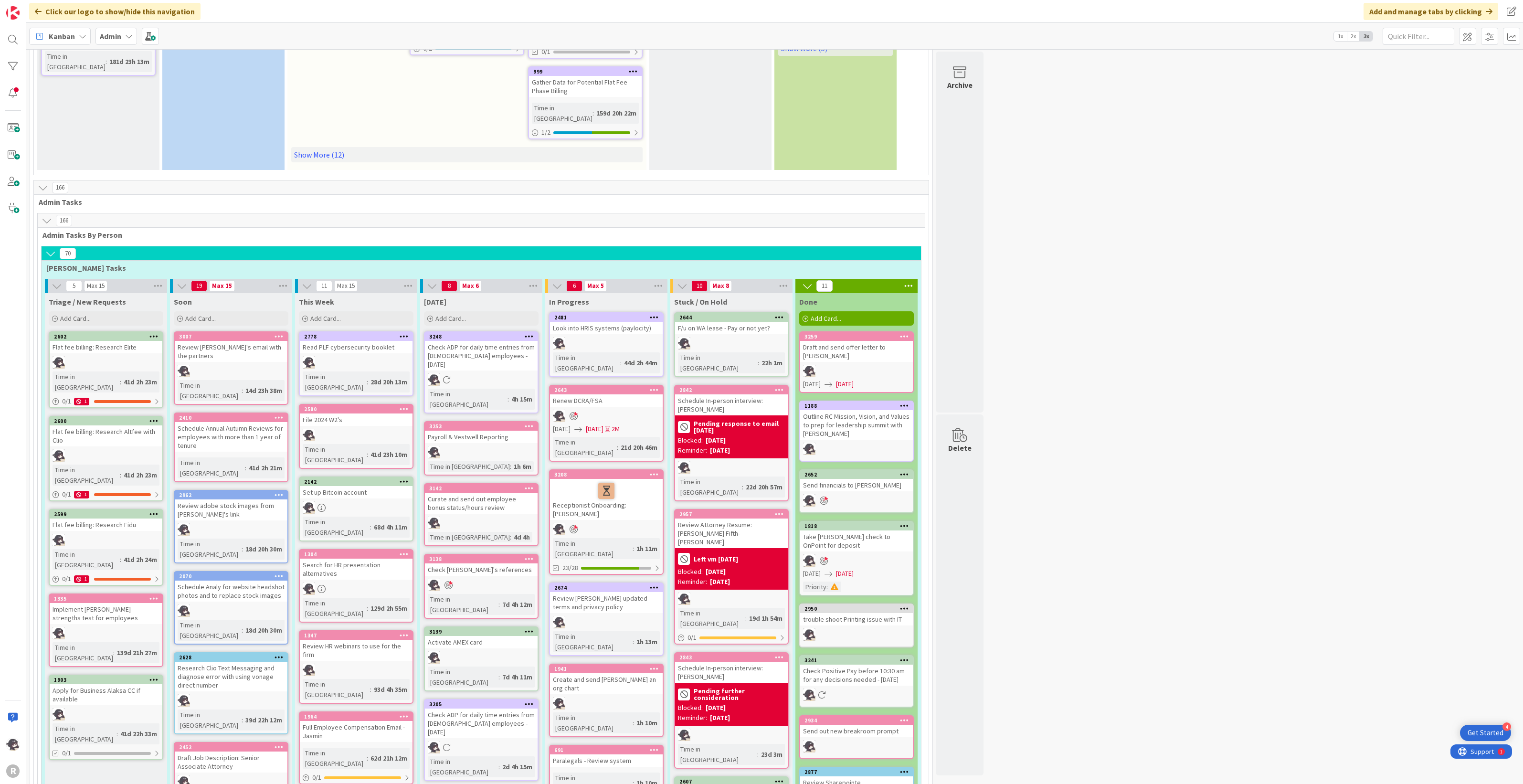
click at [833, 314] on span "Add Card..." at bounding box center [826, 318] width 31 height 9
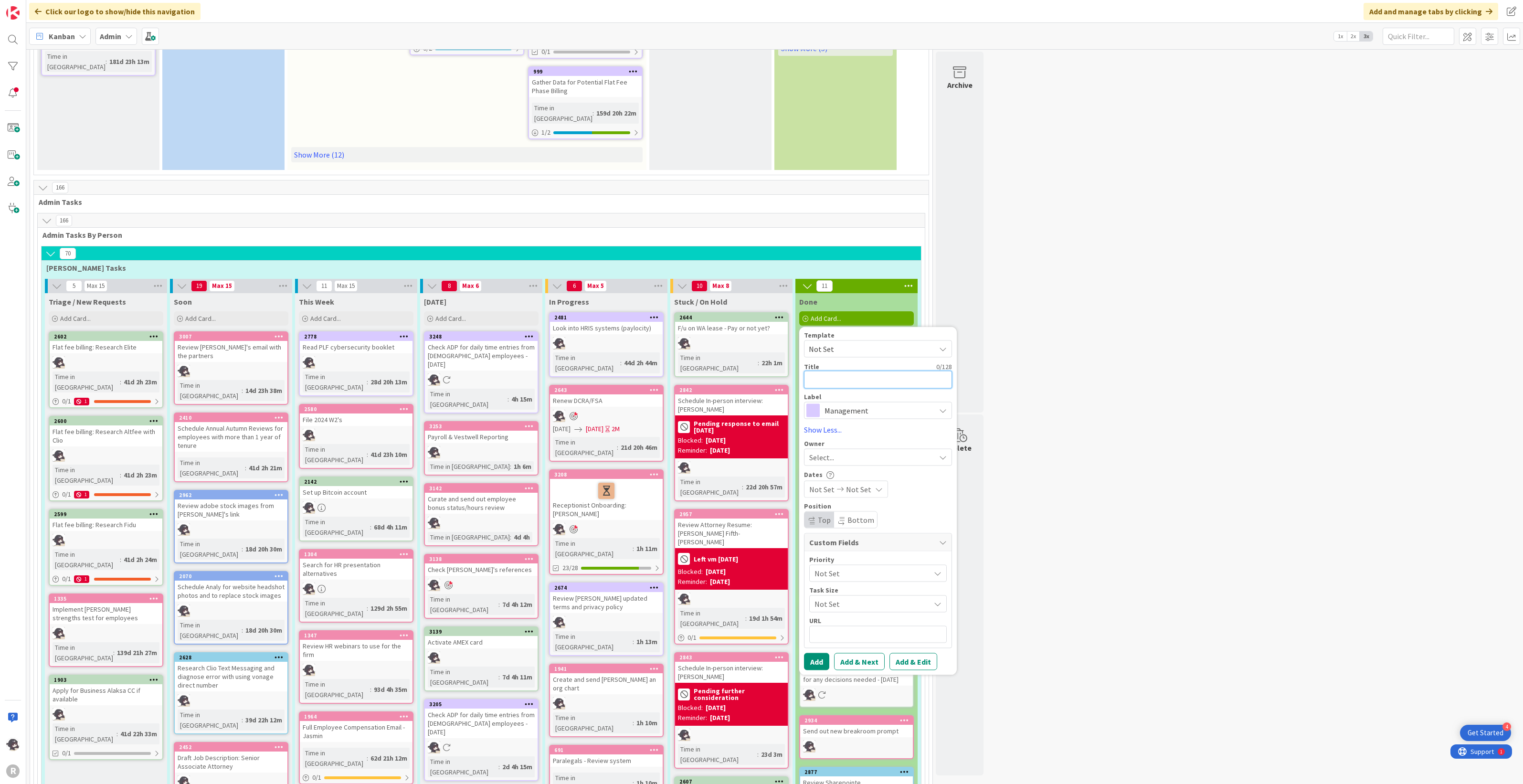
type textarea "x"
type textarea "Fo"
type textarea "x"
type textarea "Fol"
type textarea "x"
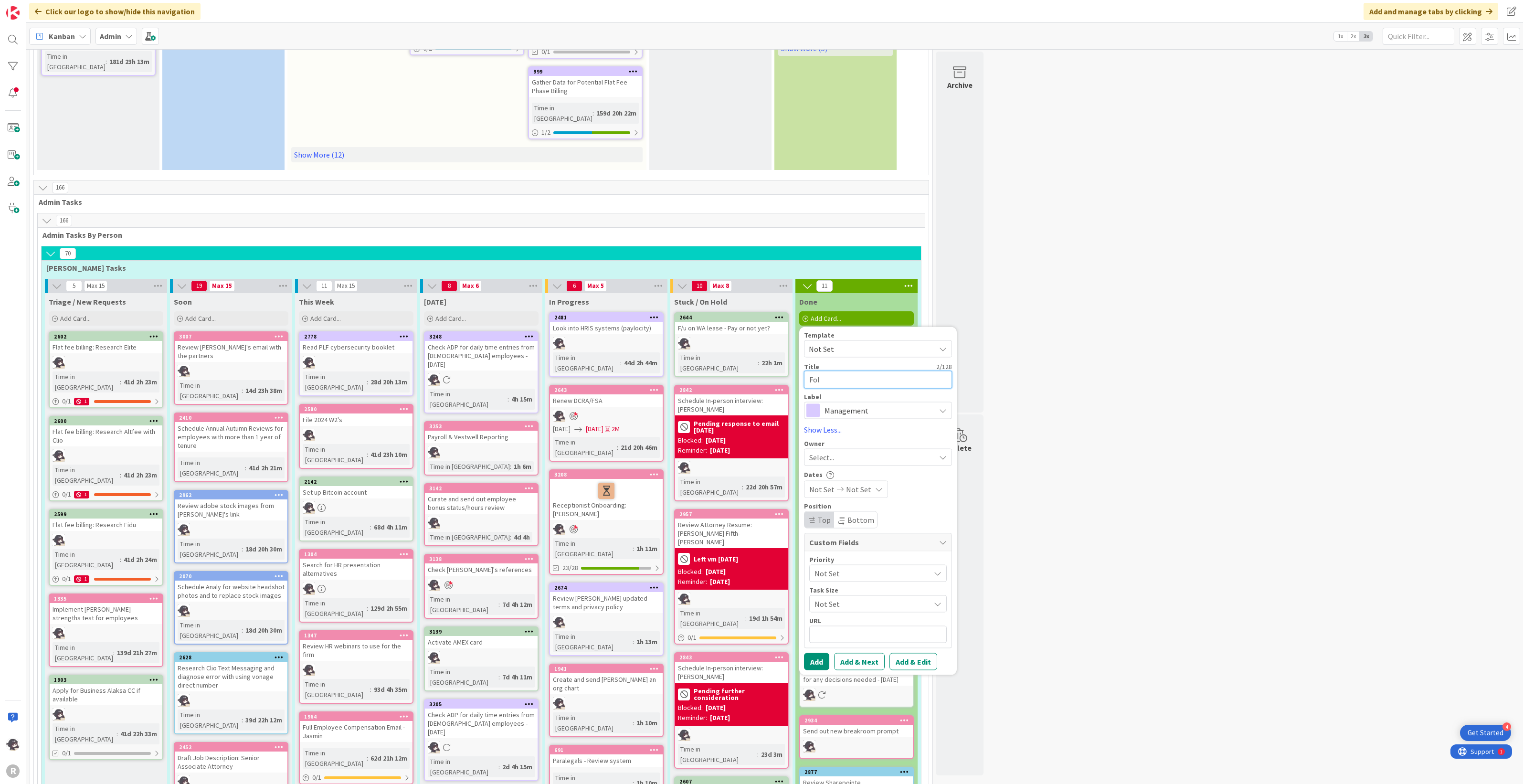
type textarea "Foll"
type textarea "x"
type textarea "Follow"
type textarea "x"
type textarea "Follow"
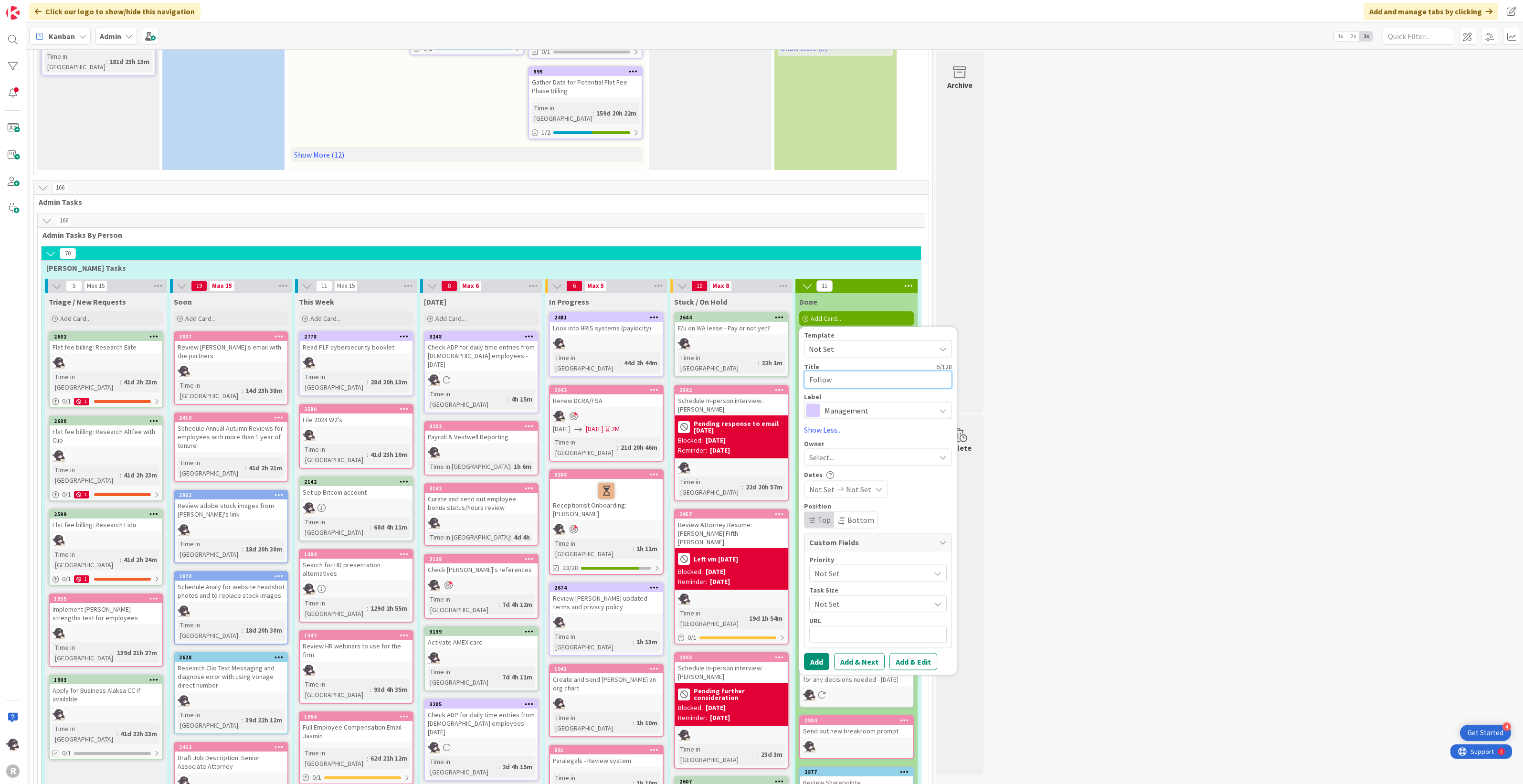
type textarea "x"
type textarea "Follow u"
type textarea "x"
type textarea "Follow up"
type textarea "x"
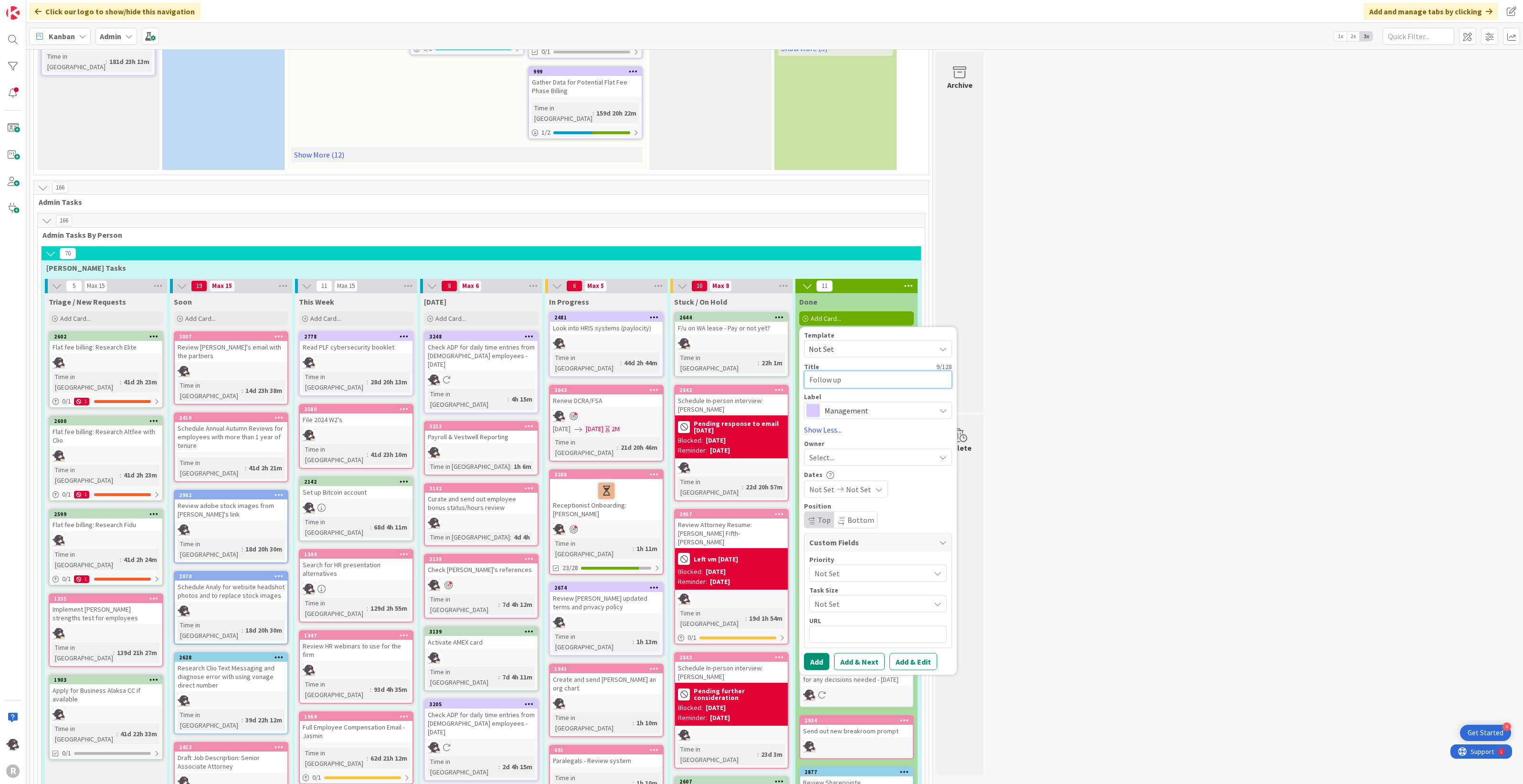
type textarea "Follow up"
type textarea "x"
type textarea "Follow up c"
type textarea "x"
type textarea "Follow up ca"
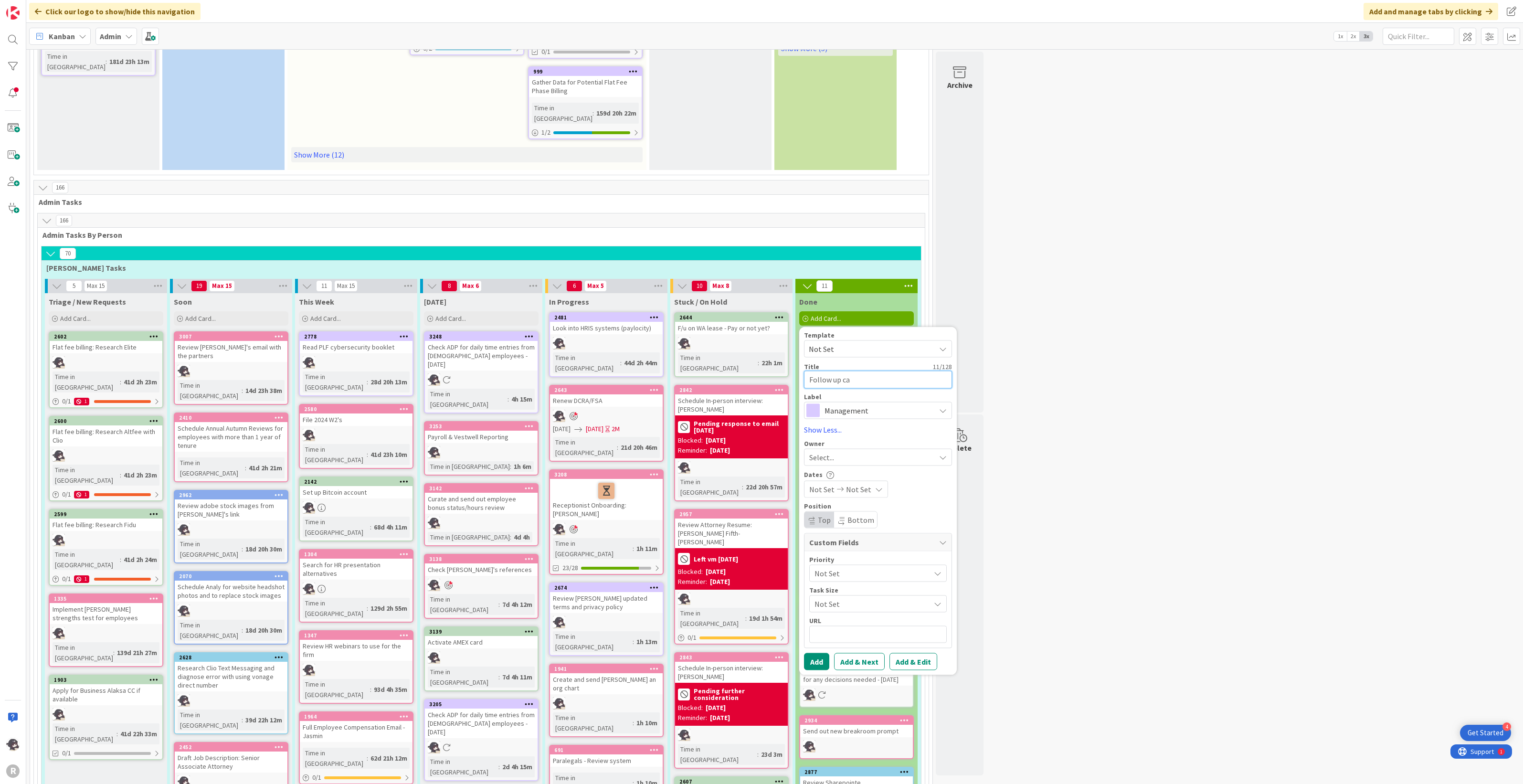
type textarea "x"
type textarea "Follow up cal"
type textarea "x"
type textarea "Follow up call"
type textarea "x"
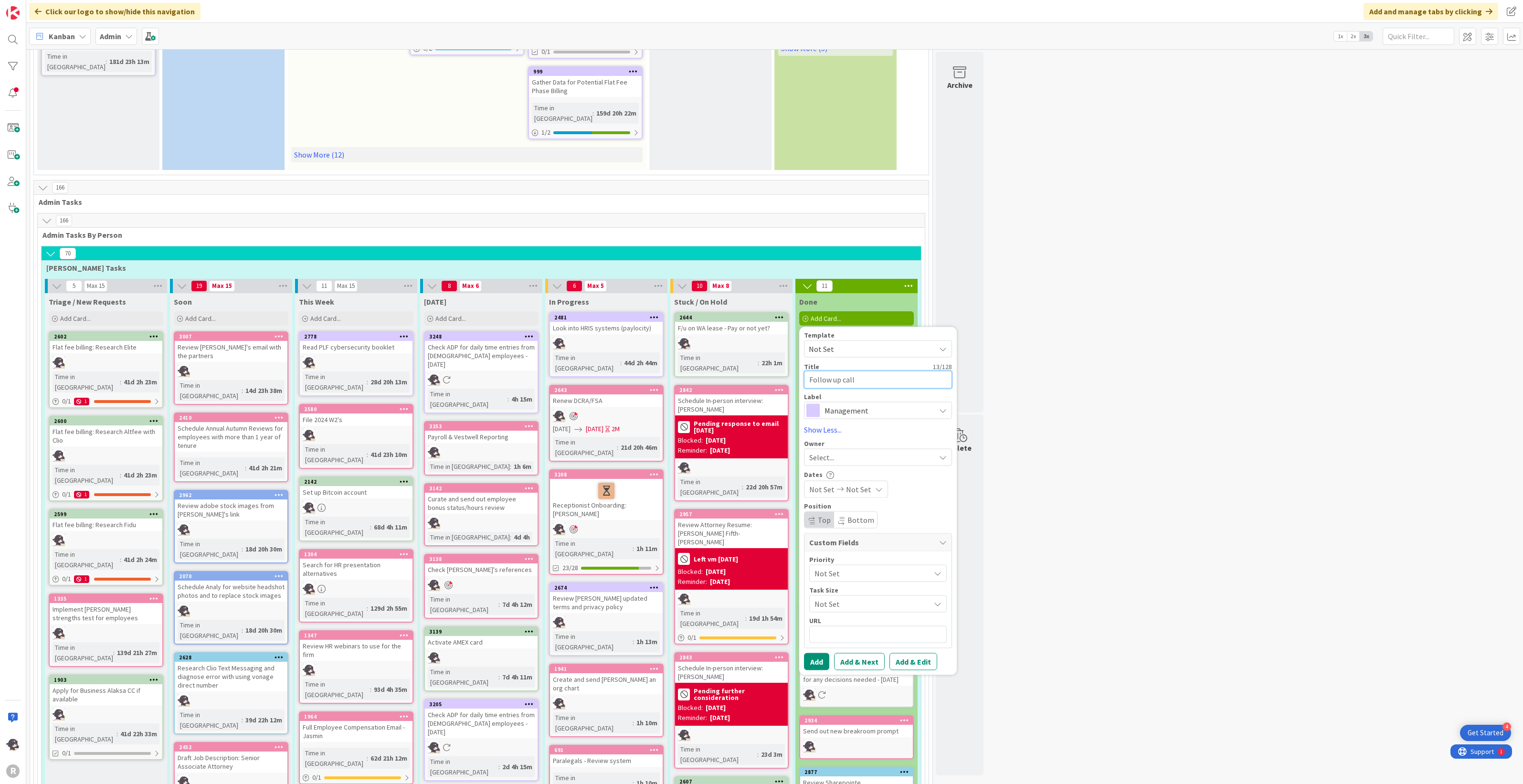
type textarea "Follow up call"
type textarea "x"
type textarea "Follow up call re"
type textarea "x"
type textarea "Follow up call re"
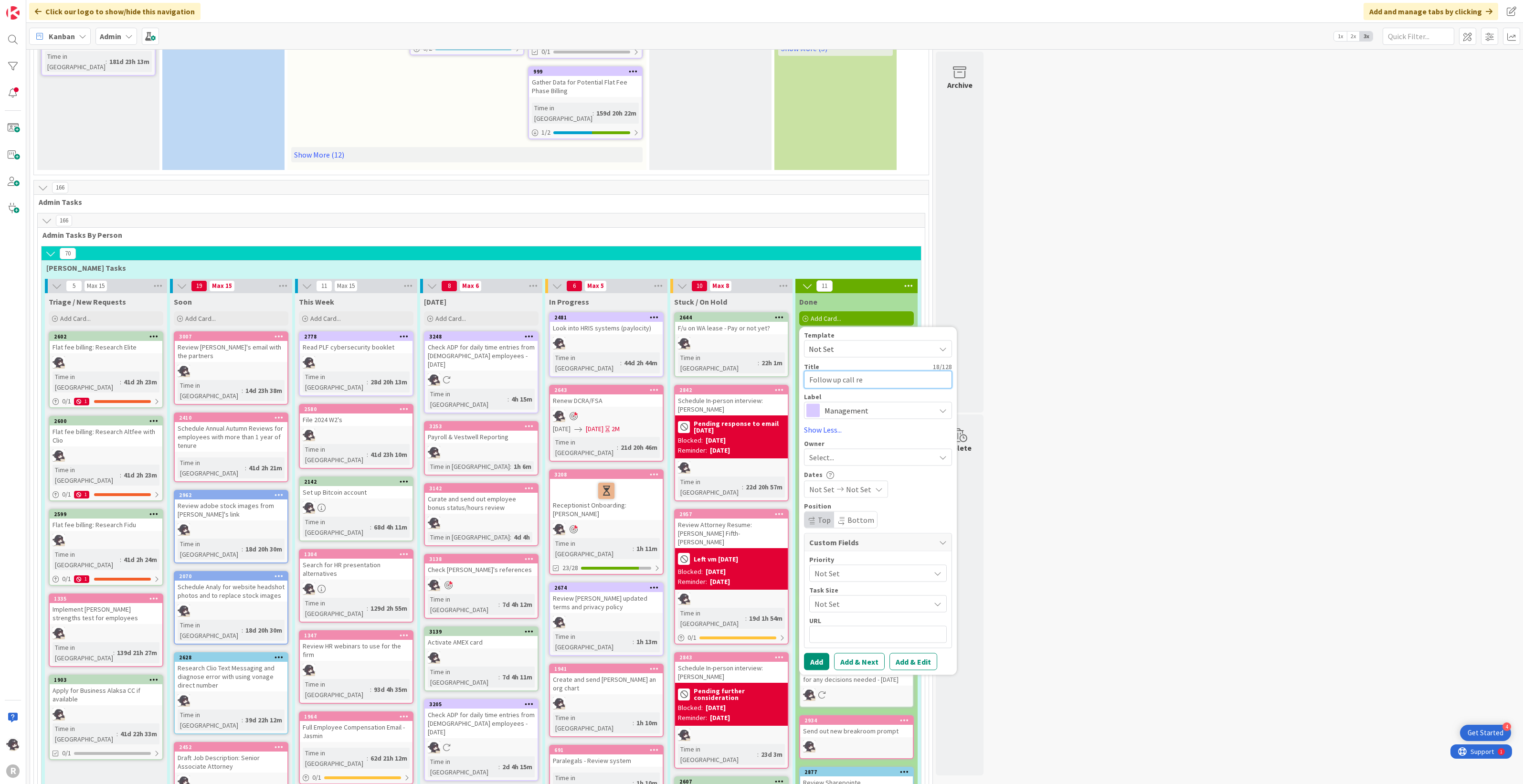
type textarea "x"
type textarea "Follow up call re o"
type textarea "x"
type textarea "Follow up call re of"
type textarea "x"
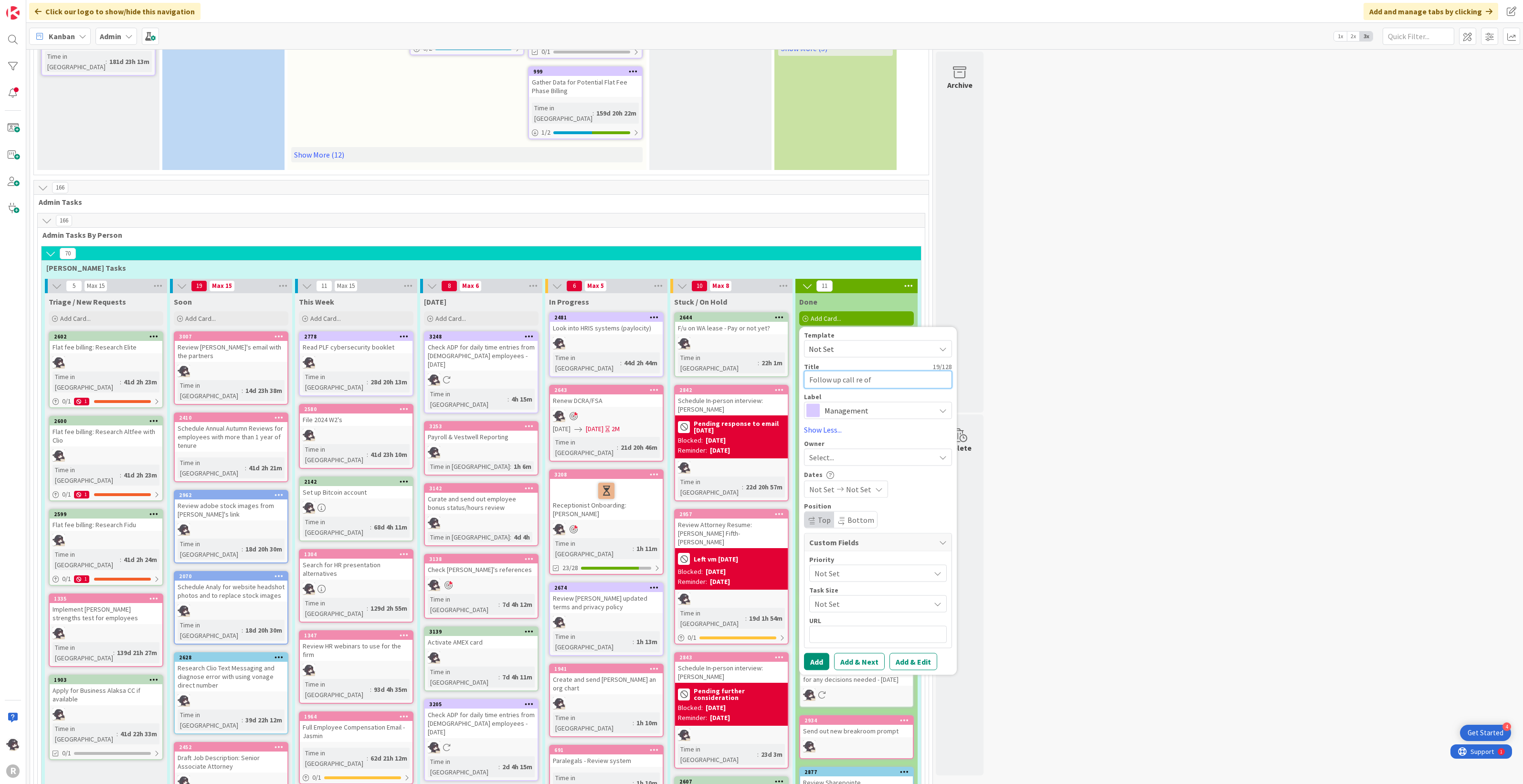
type textarea "Follow up call re off"
type textarea "x"
type textarea "Follow up call re offe"
type textarea "x"
type textarea "Follow up call re offer"
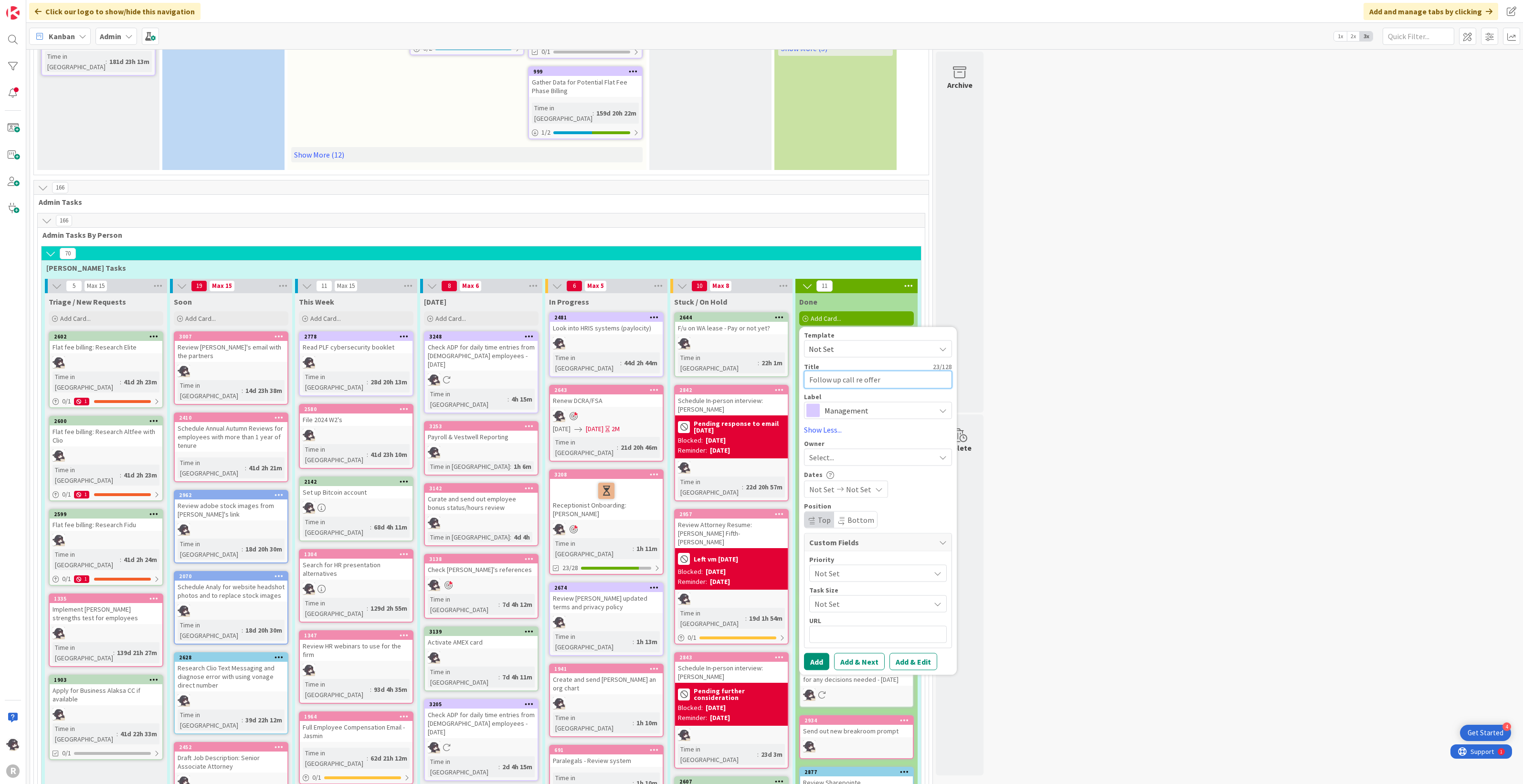
type textarea "x"
type textarea "Follow up call re offer"
type textarea "x"
type textarea "Follow up call re offer t"
type textarea "x"
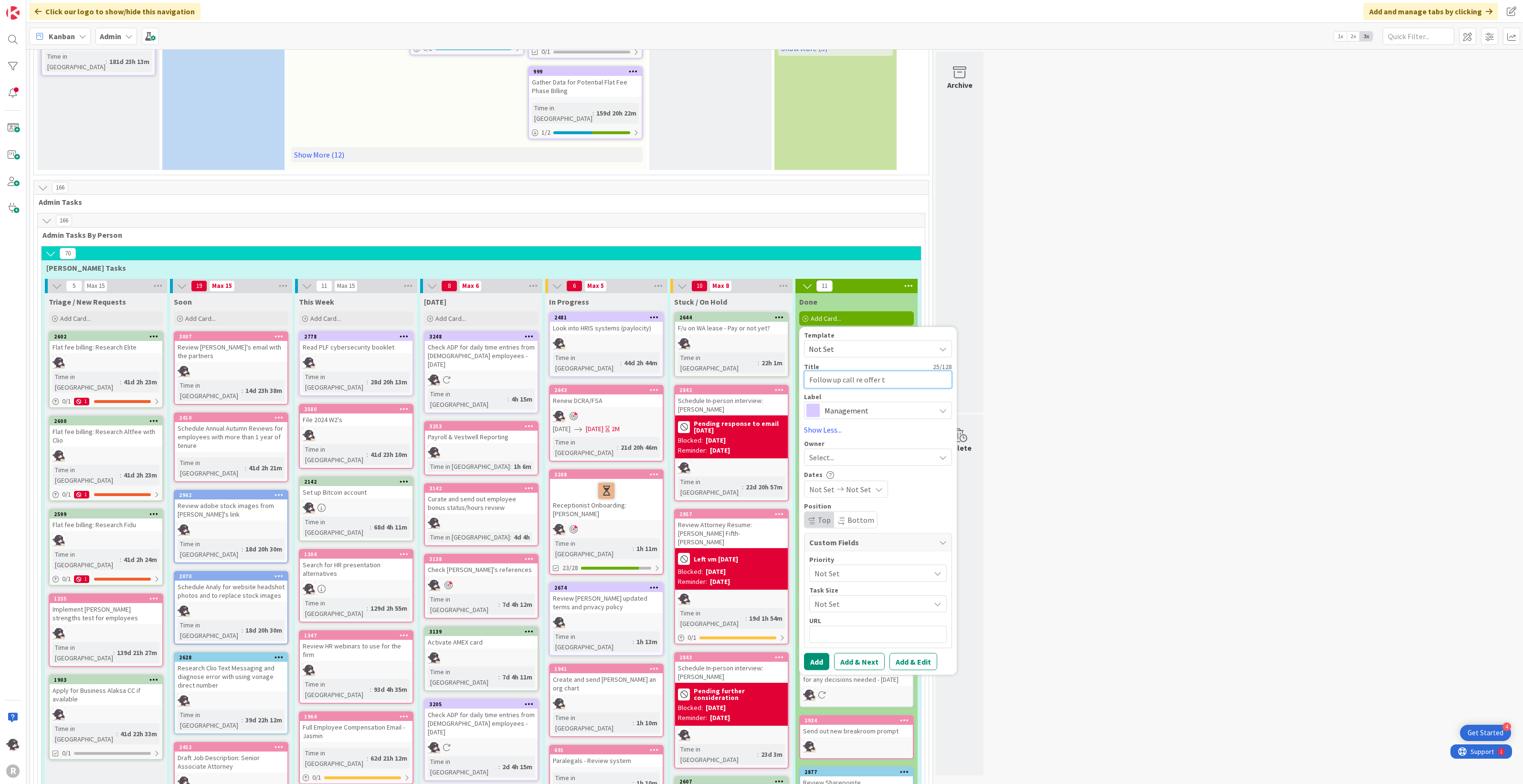
type textarea "Follow up call re offer"
type textarea "x"
type textarea "Follow up call re offer l"
type textarea "x"
type textarea "Follow up call re offer le"
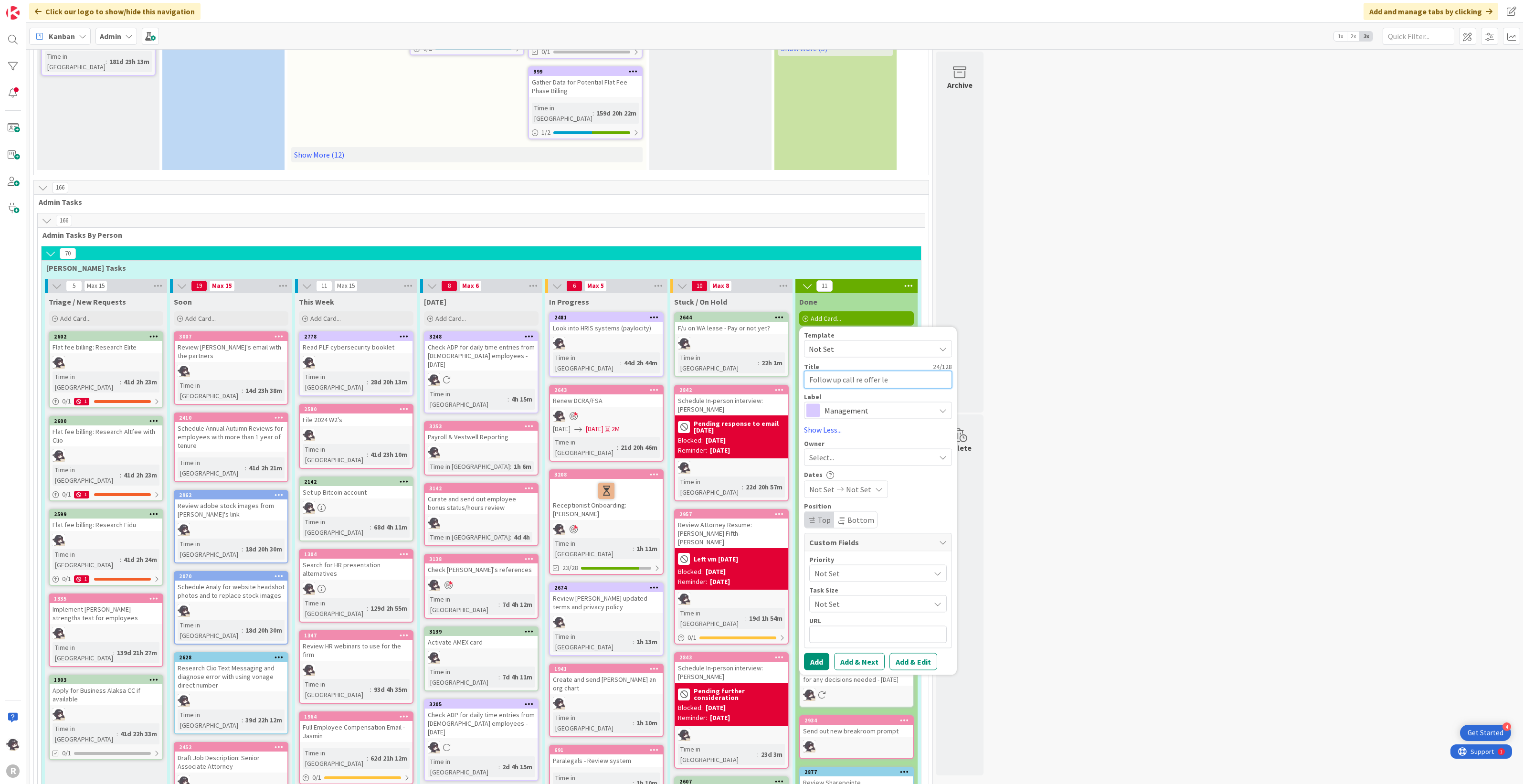
type textarea "x"
type textarea "Follow up call re offer let"
type textarea "x"
type textarea "Follow up call re offer lett"
type textarea "x"
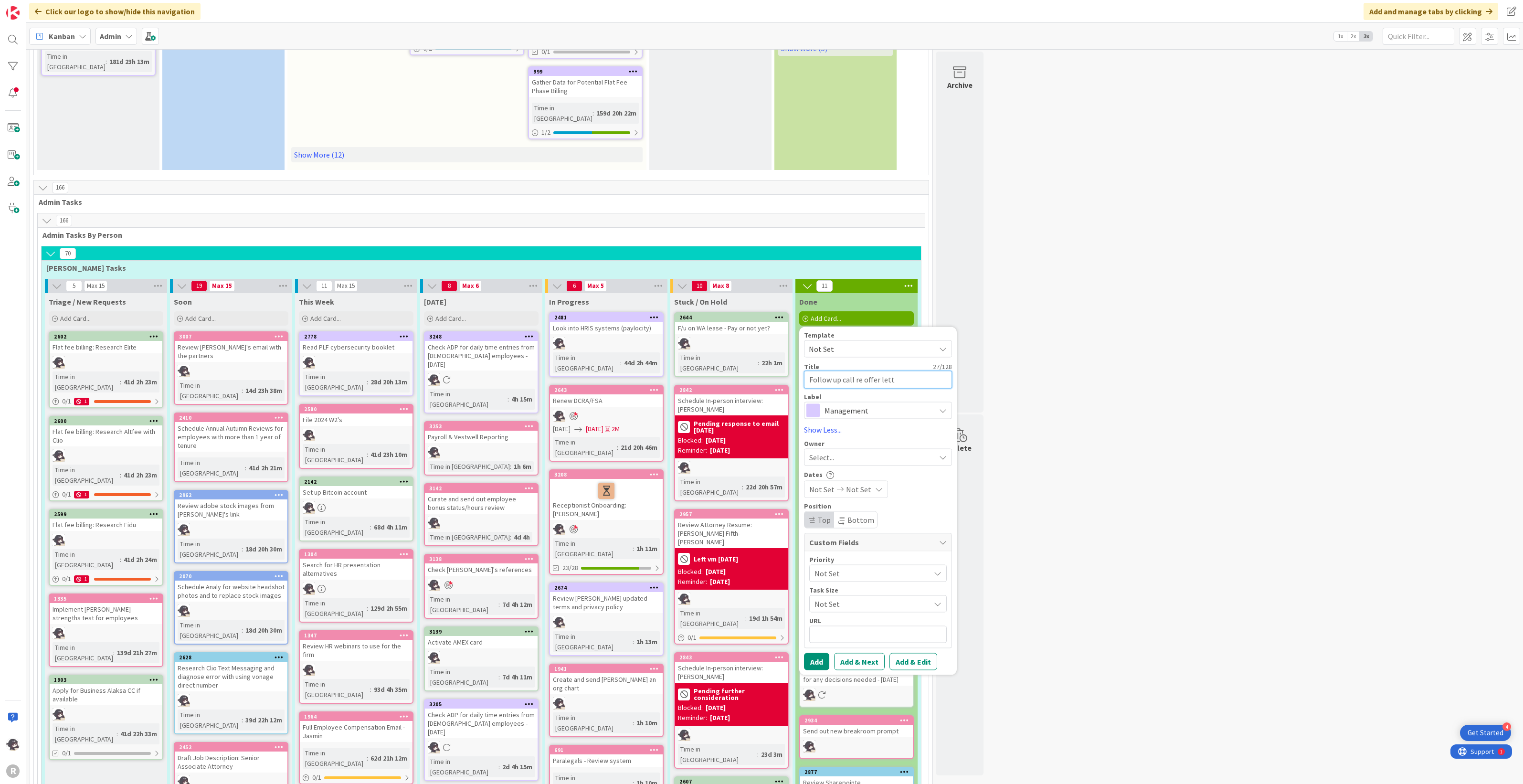
type textarea "Follow up call re offer lette"
type textarea "x"
type textarea "Follow up call re offer letter"
type textarea "x"
type textarea "Follow up call re offer letter"
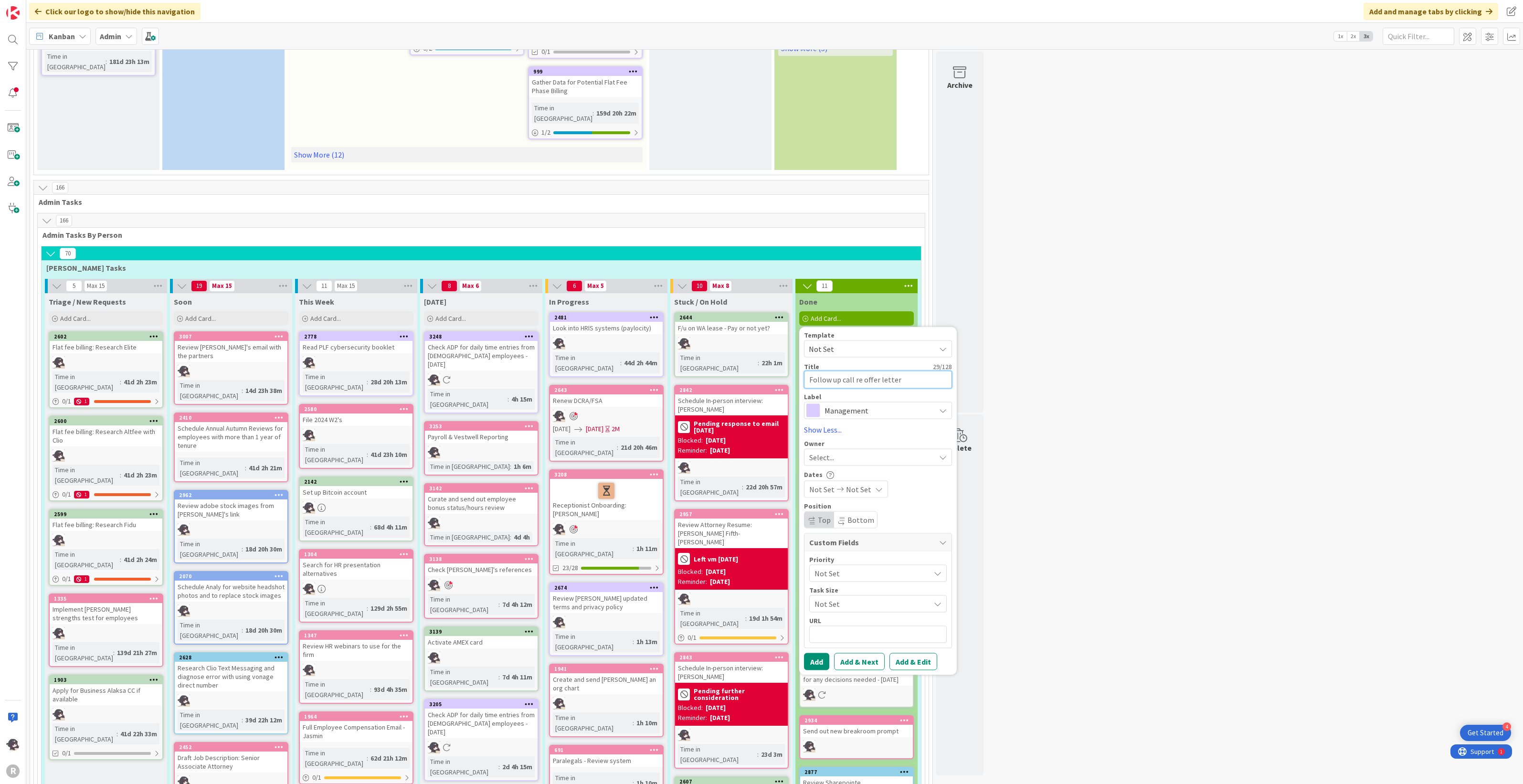
type textarea "x"
type textarea "Follow up call re offer letter t"
type textarea "x"
type textarea "Follow up call re offer letter to"
type textarea "x"
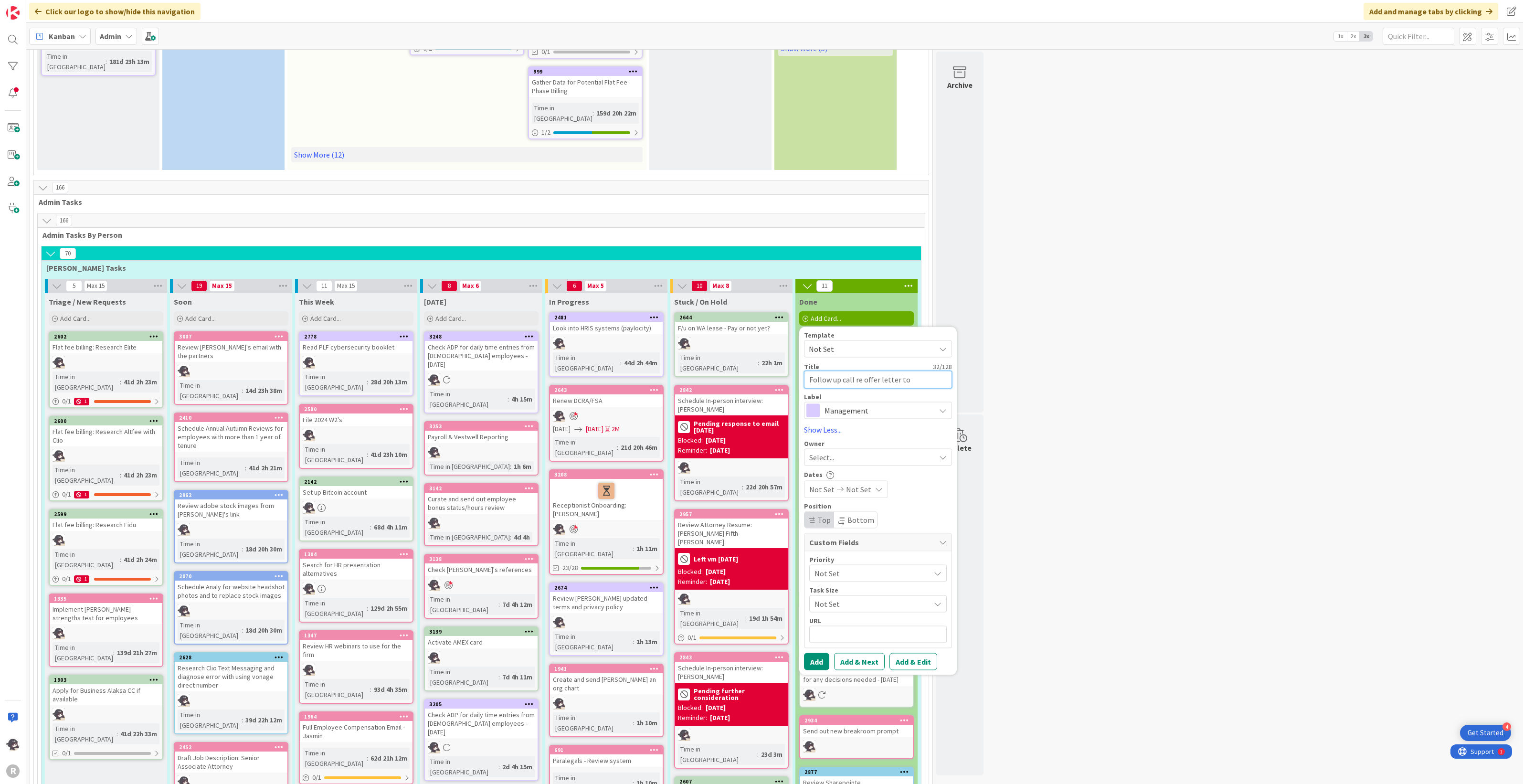
type textarea "Follow up call re offer letter to"
type textarea "x"
type textarea "Follow up call re offer letter to C"
type textarea "x"
type textarea "Follow up call re offer letter to Ca"
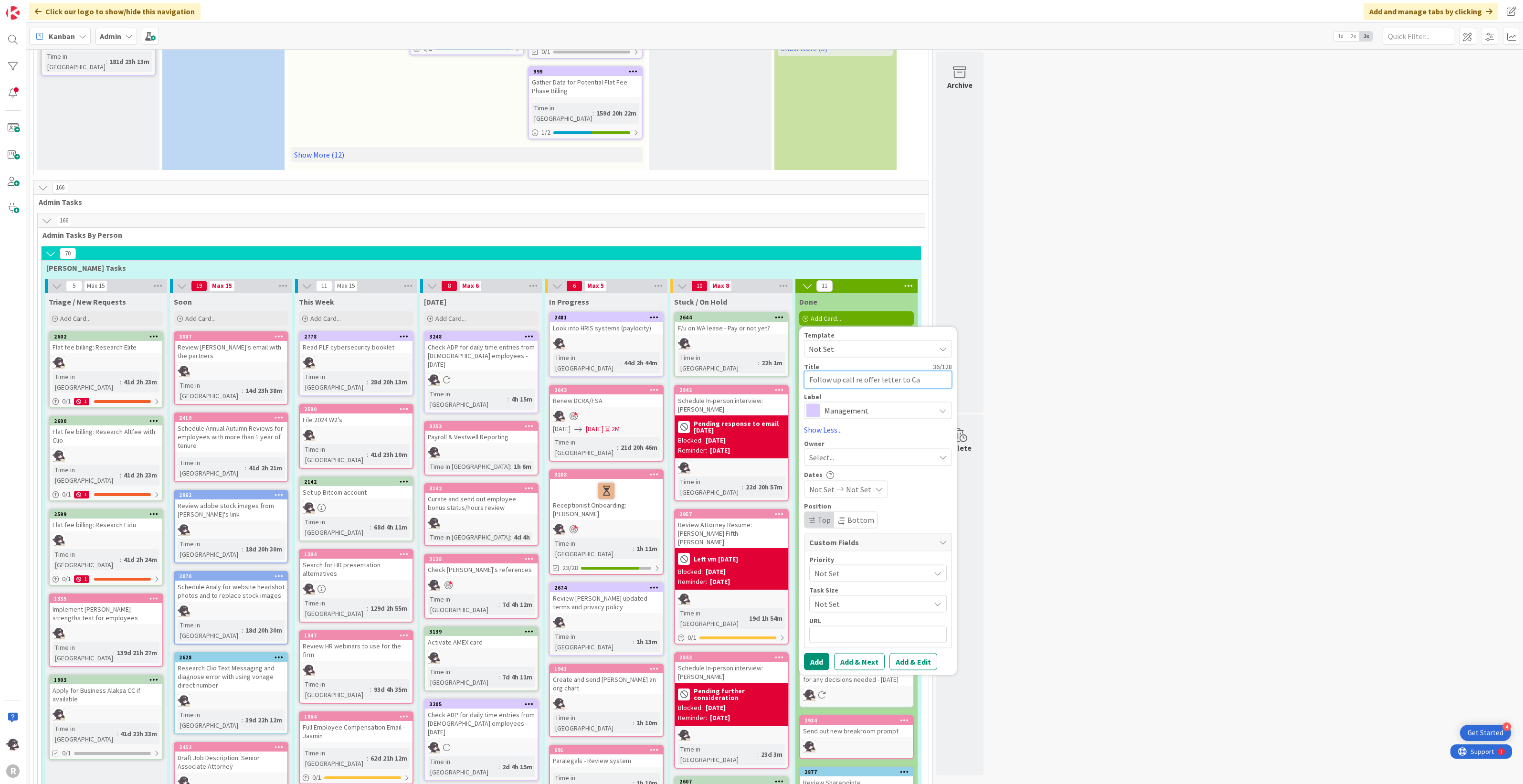
type textarea "x"
type textarea "Follow up call re offer letter to Casa"
type textarea "x"
type textarea "Follow up call re offer letter to [PERSON_NAME]"
type textarea "x"
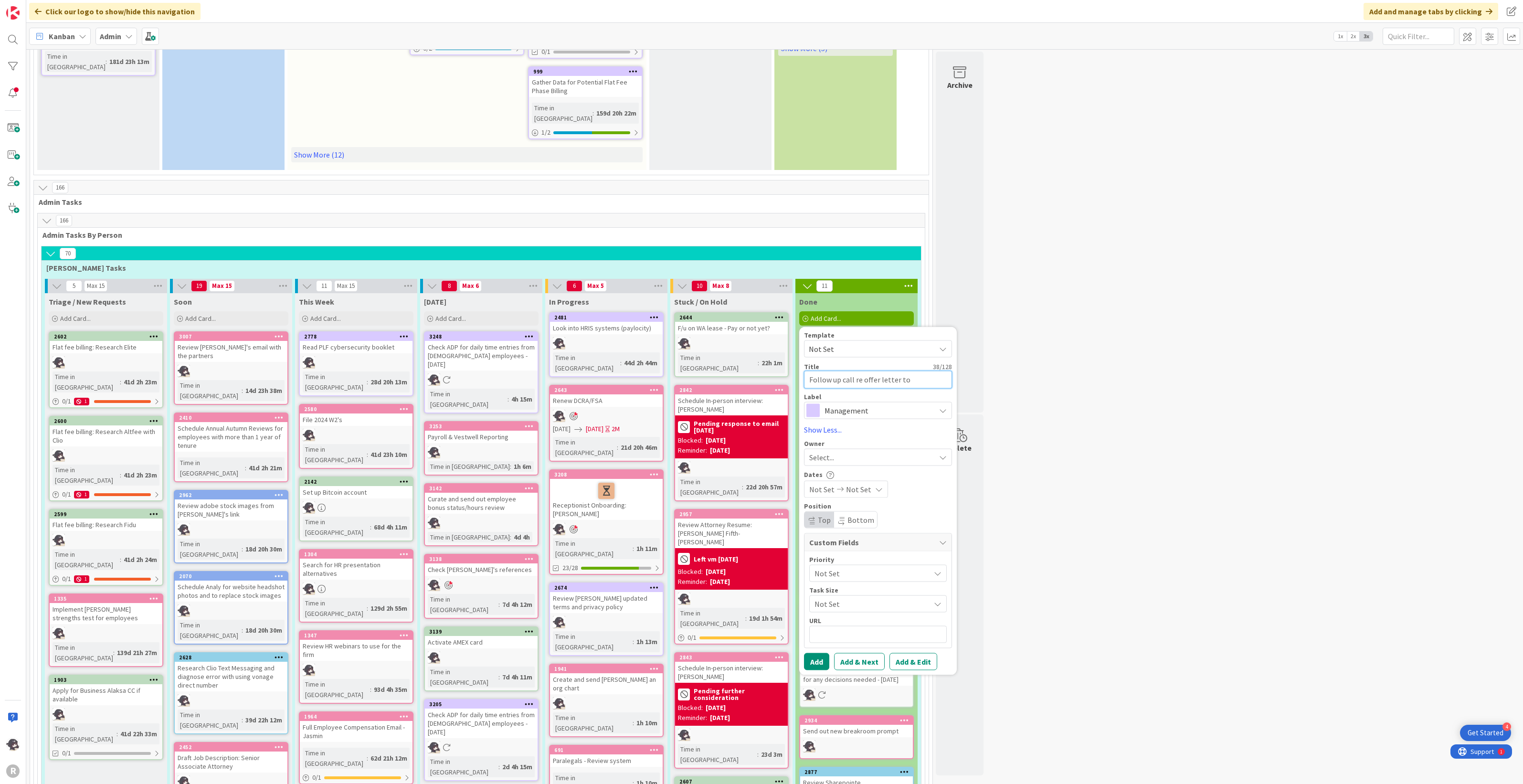
type textarea "Follow up call re offer letter to [PERSON_NAME]"
type textarea "x"
type textarea "Follow up call re offer letter to [PERSON_NAME]"
type textarea "x"
type textarea "Follow up call re offer letter to [PERSON_NAME]"
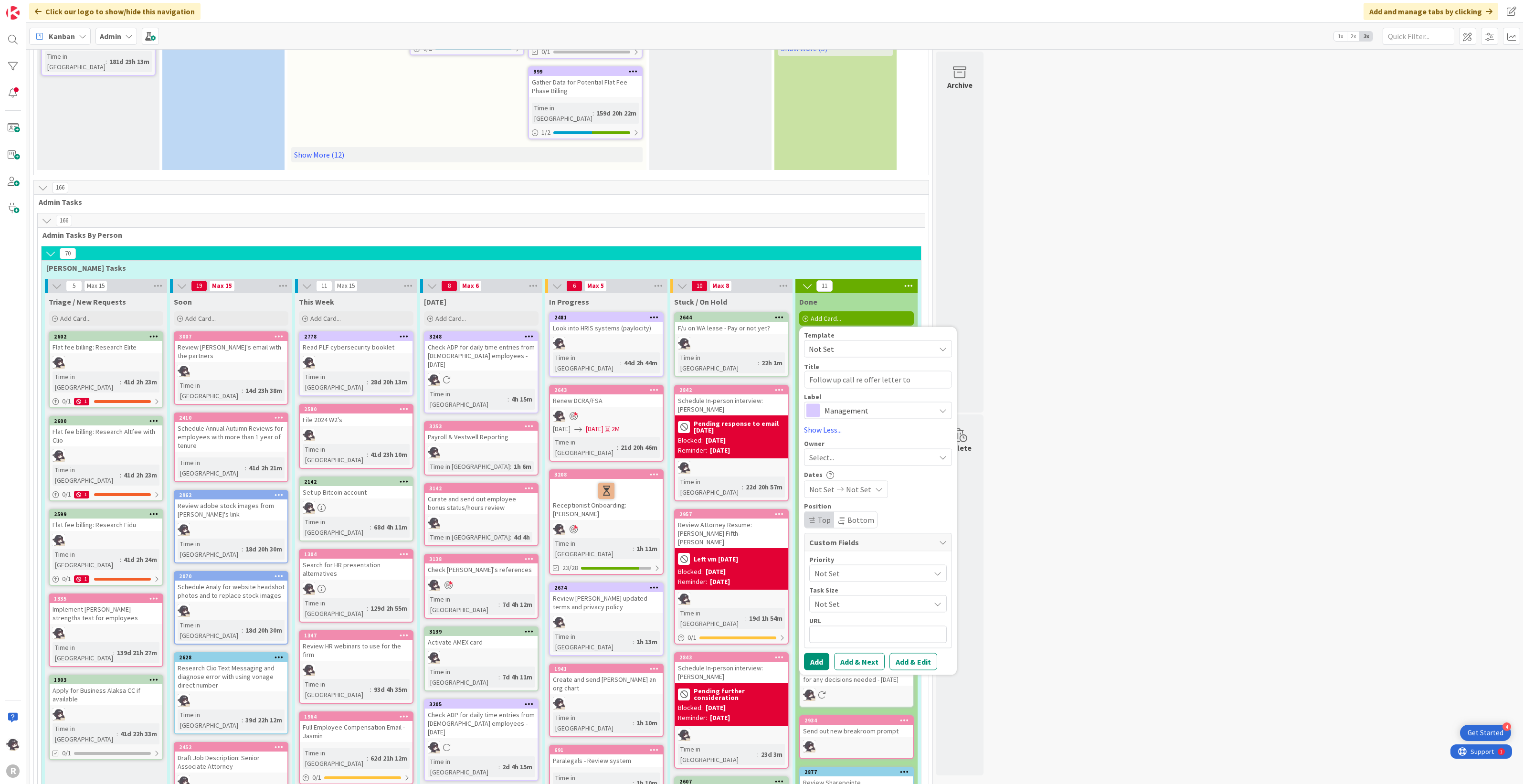
click at [863, 404] on span "Management" at bounding box center [878, 410] width 106 height 13
drag, startPoint x: 843, startPoint y: 422, endPoint x: 839, endPoint y: 418, distance: 5.7
click at [843, 470] on span "HR" at bounding box center [898, 476] width 116 height 14
click at [829, 451] on span "Select..." at bounding box center [822, 456] width 25 height 11
click at [856, 512] on span "[PERSON_NAME]" at bounding box center [864, 519] width 46 height 14
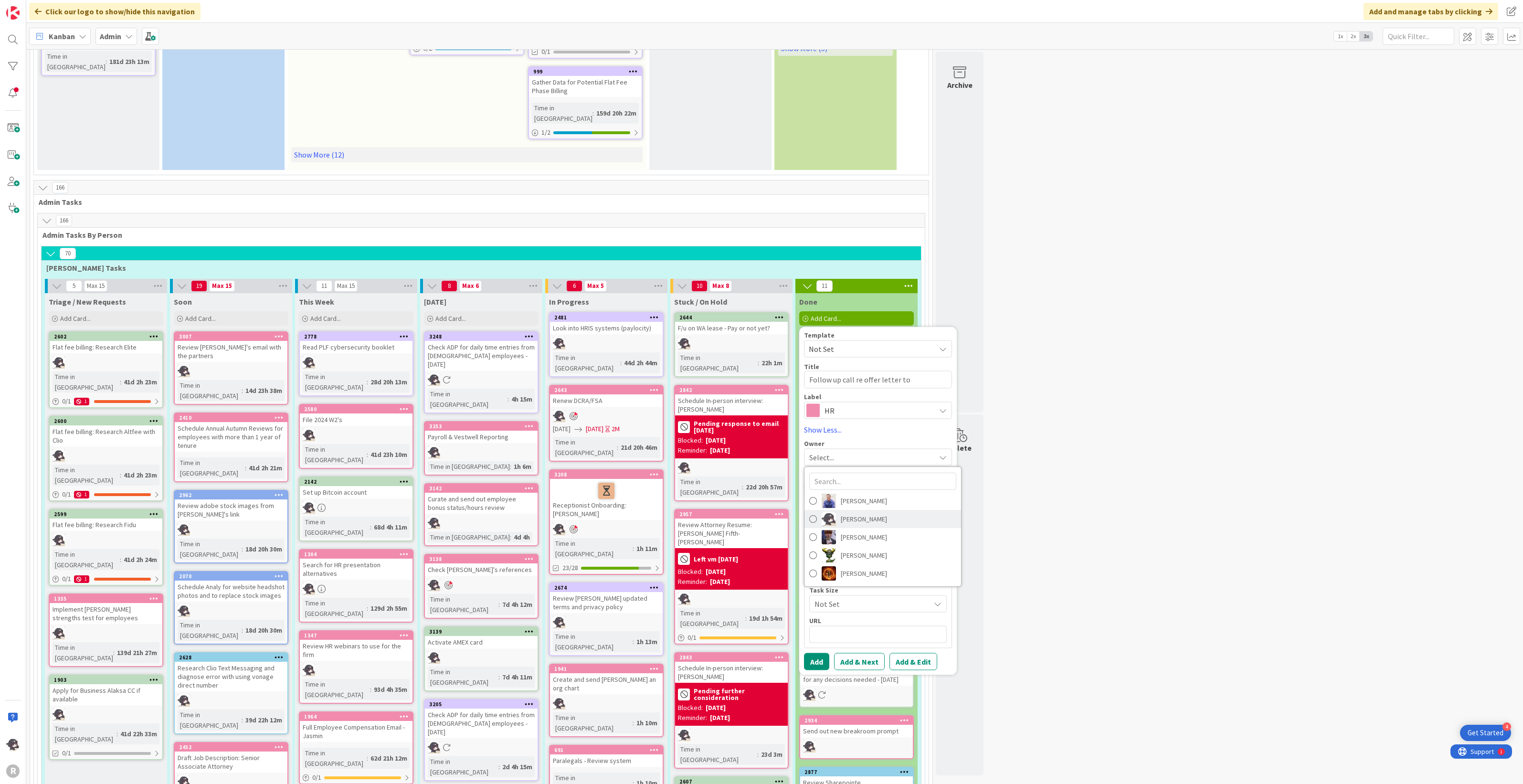
type textarea "x"
click at [823, 483] on span "Not Set" at bounding box center [822, 489] width 26 height 11
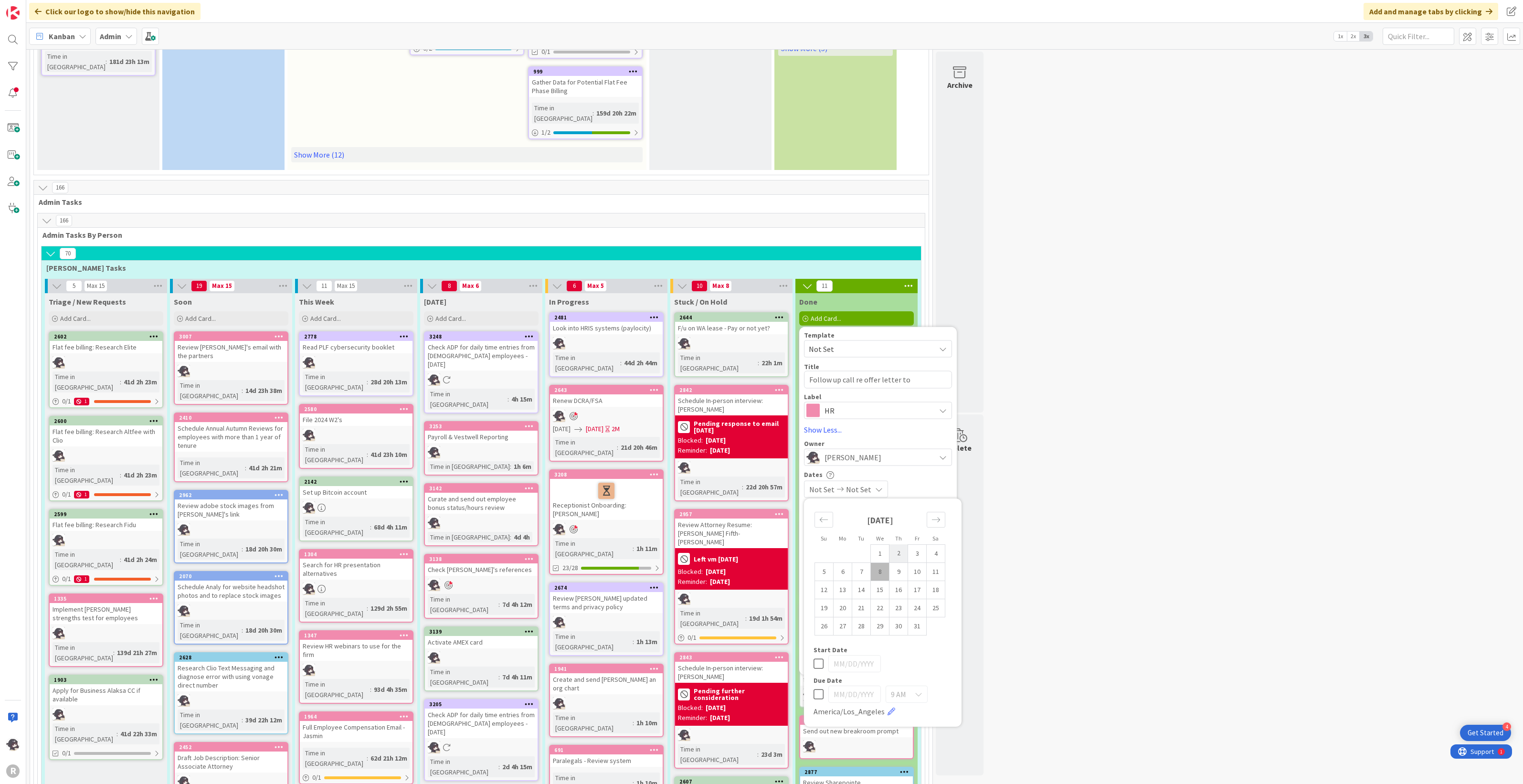
click at [904, 544] on td "2" at bounding box center [899, 553] width 19 height 18
type input "[DATE]"
type textarea "x"
click at [900, 544] on td "2" at bounding box center [899, 553] width 19 height 18
type input "[DATE]"
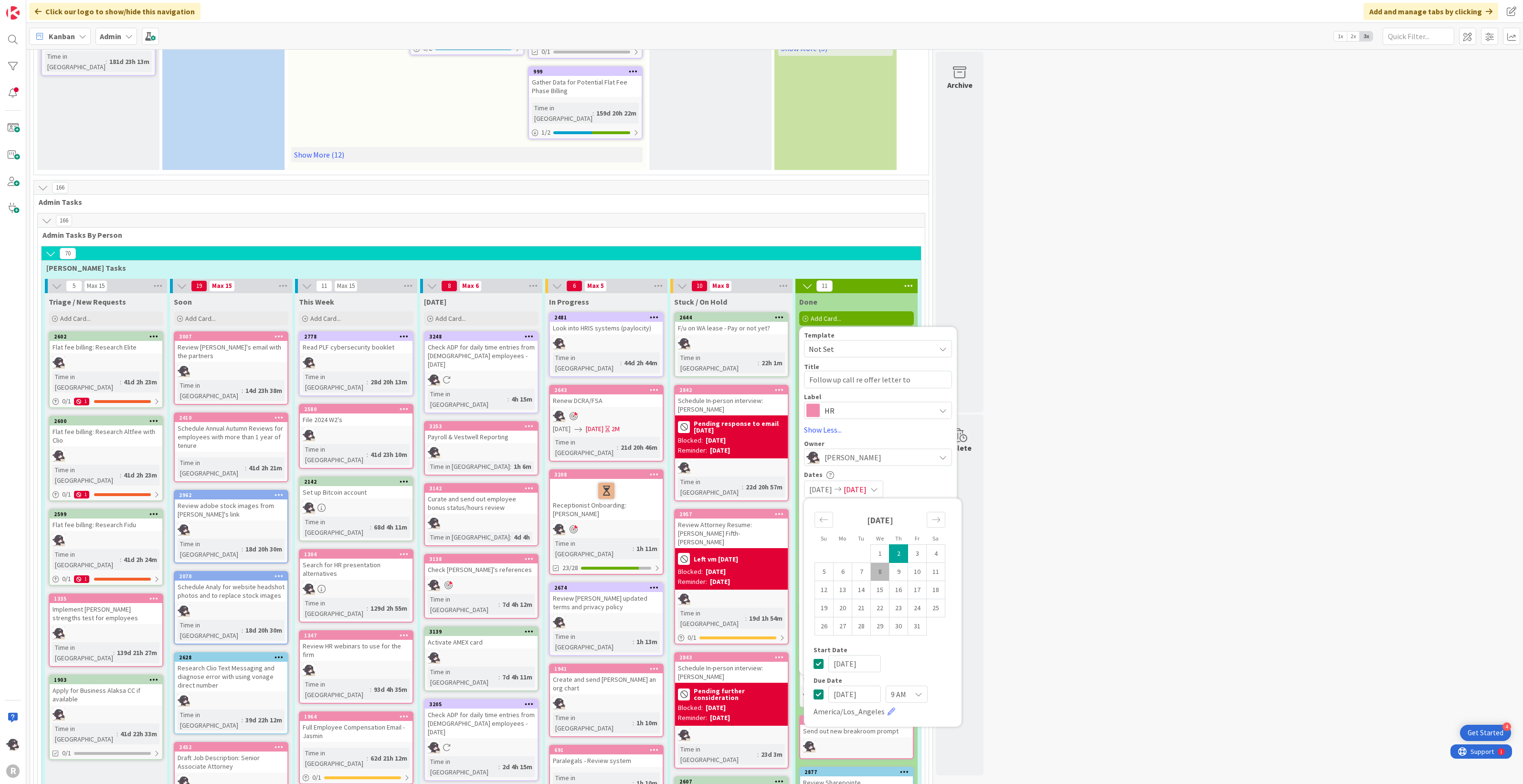
type textarea "x"
click at [936, 655] on div "[DATE]" at bounding box center [883, 664] width 138 height 17
click at [925, 480] on div "[DATE] [DATE]" at bounding box center [878, 489] width 148 height 17
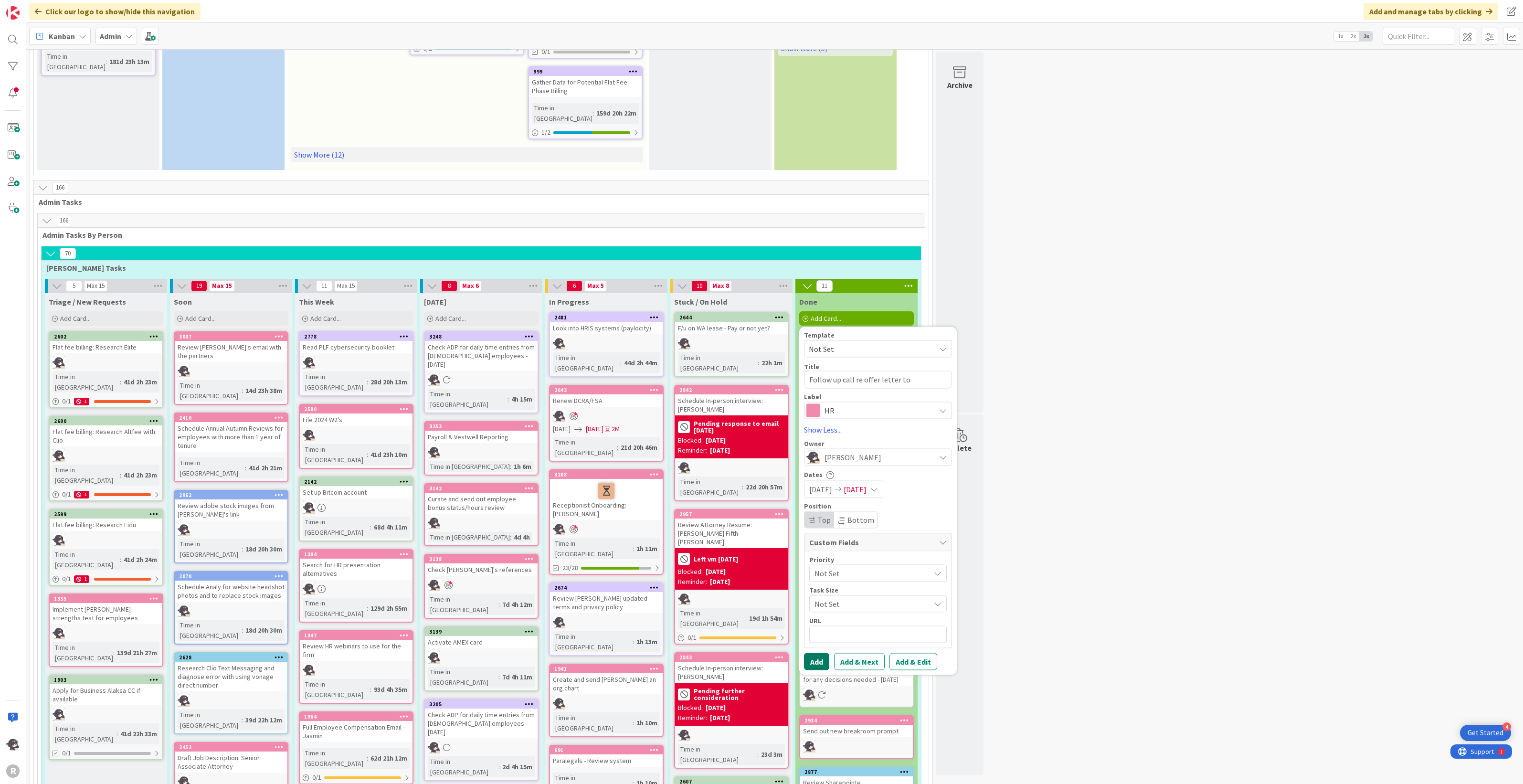
click at [815, 653] on button "Add" at bounding box center [817, 661] width 26 height 17
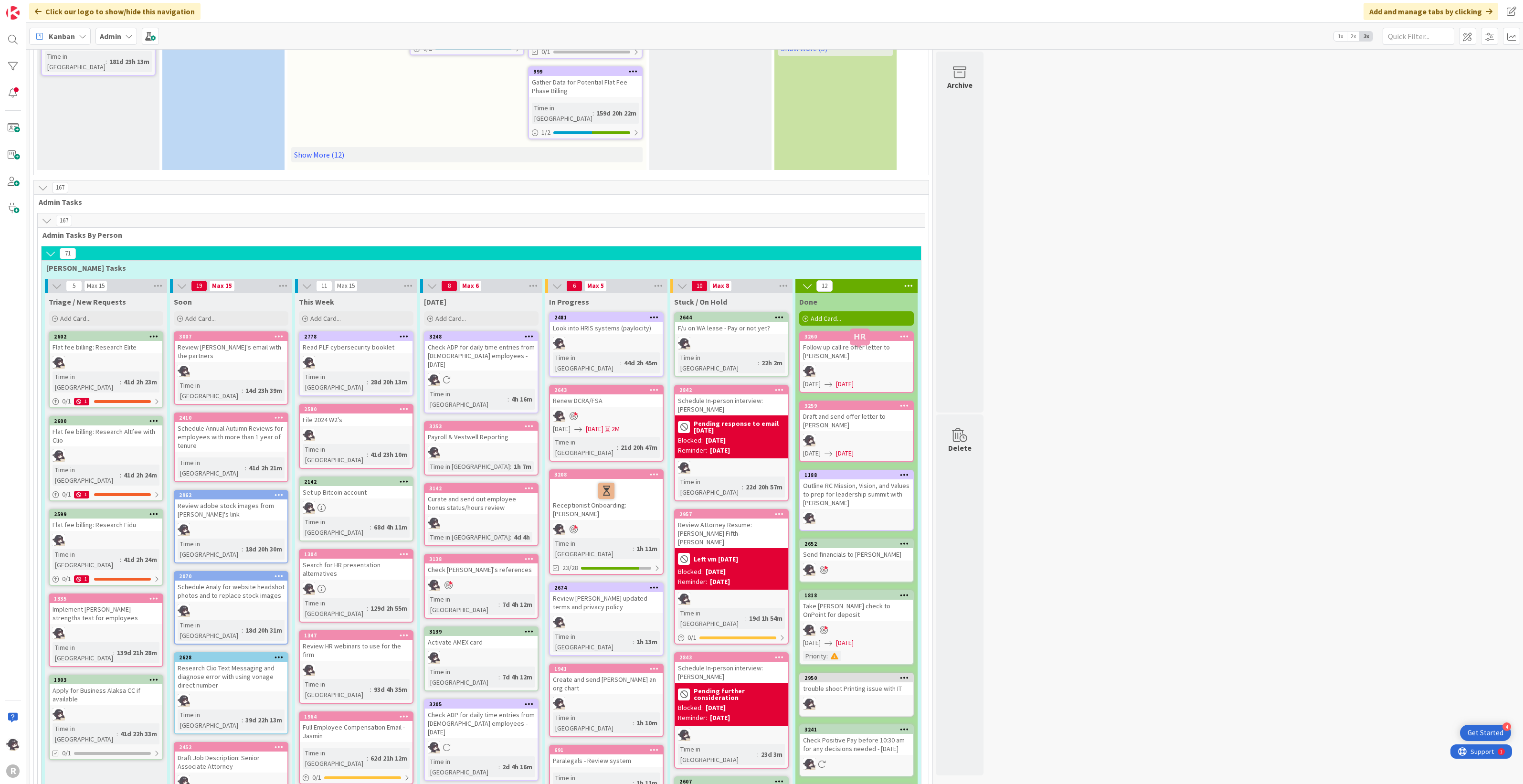
click at [847, 402] on div "3259" at bounding box center [859, 405] width 108 height 7
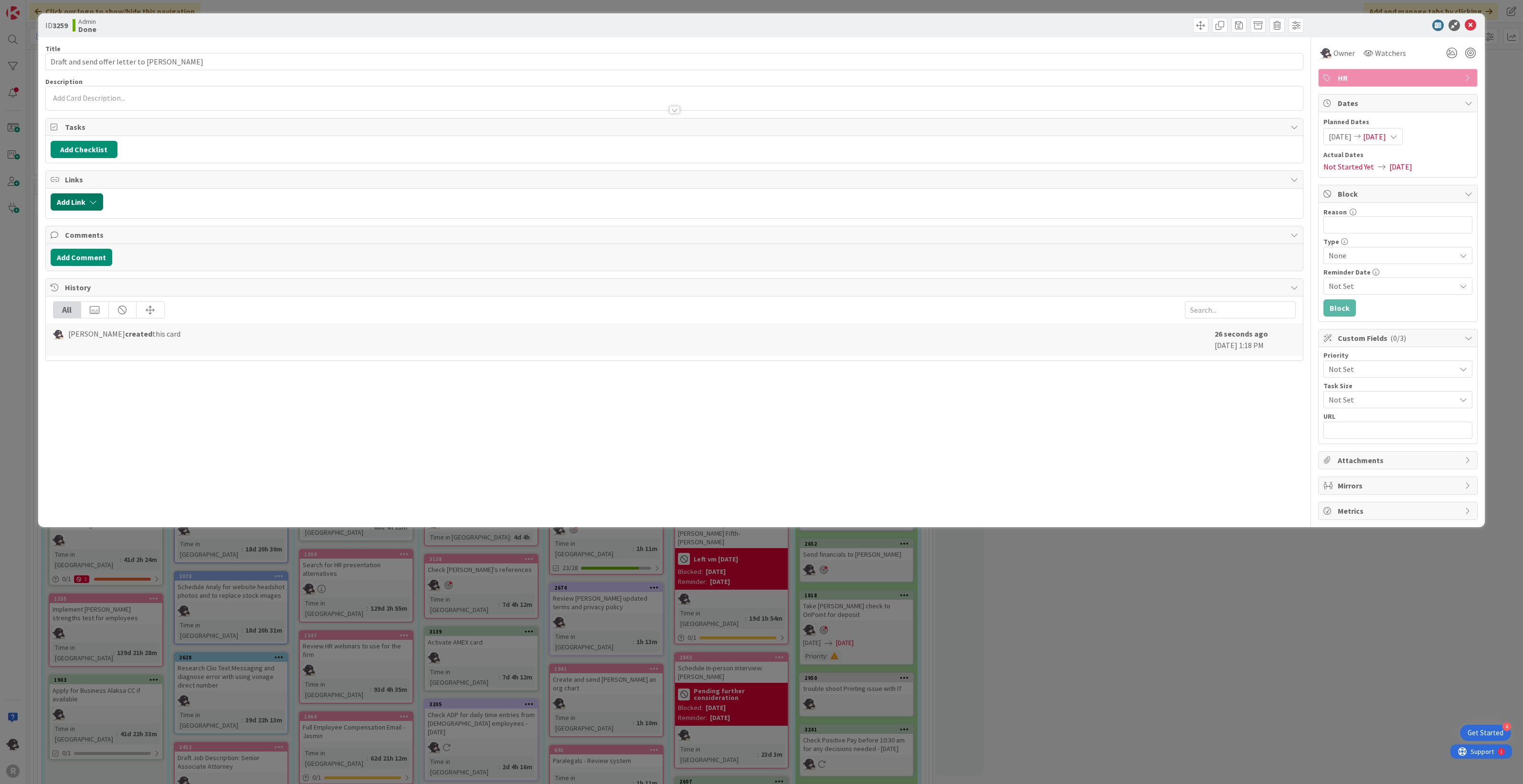
click at [79, 204] on button "Add Link" at bounding box center [77, 202] width 52 height 17
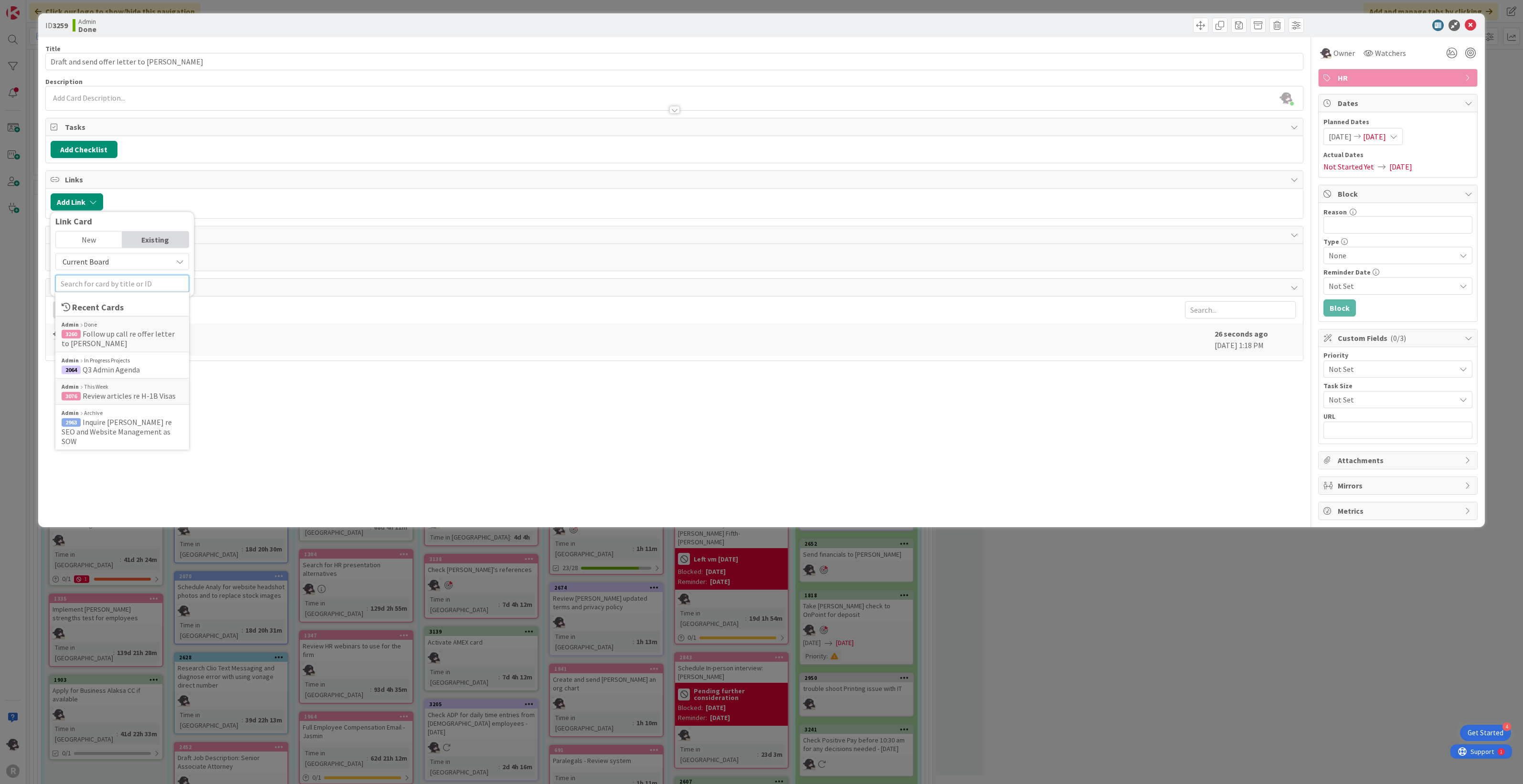
click at [100, 287] on input "text" at bounding box center [122, 284] width 134 height 17
type input "hire"
click at [107, 387] on span "Legal Assistant/Entry level paralegal" at bounding box center [116, 391] width 110 height 19
click at [107, 271] on span "Select..." at bounding box center [114, 269] width 40 height 13
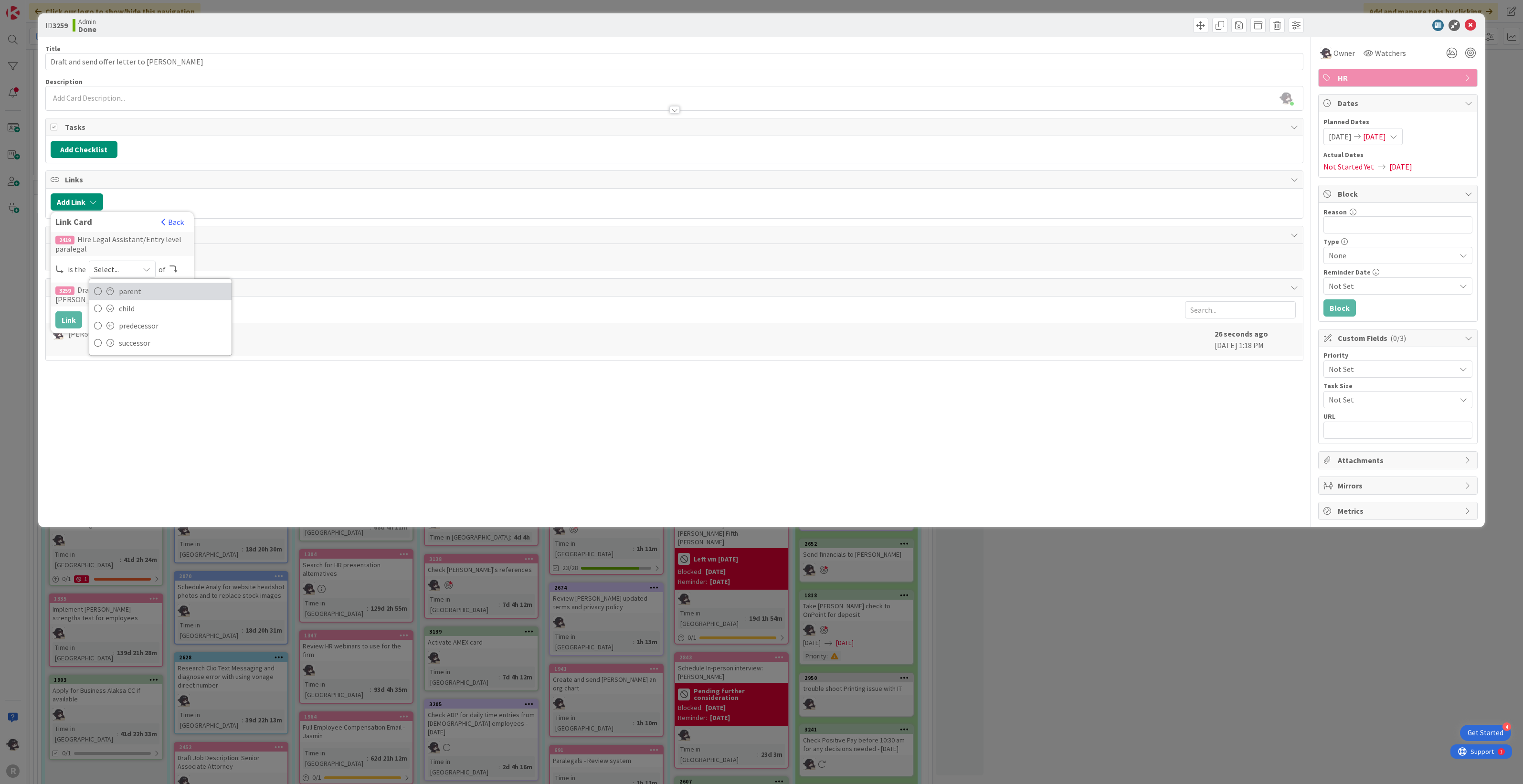
click at [128, 298] on span "parent" at bounding box center [173, 291] width 108 height 14
click at [70, 321] on button "Link" at bounding box center [69, 320] width 27 height 17
